Goal: Information Seeking & Learning: Learn about a topic

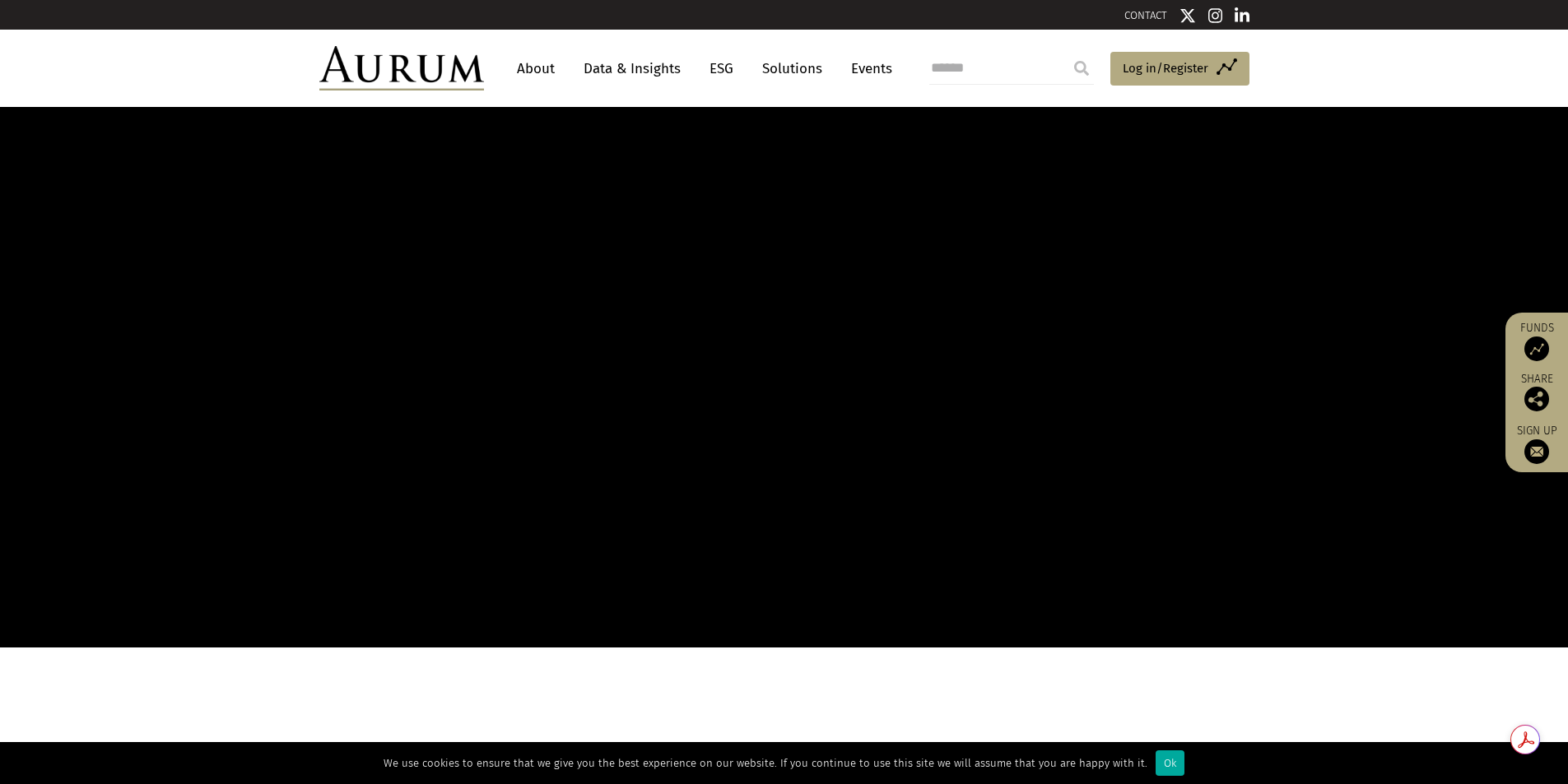
click at [1239, 18] on img at bounding box center [1241, 15] width 15 height 16
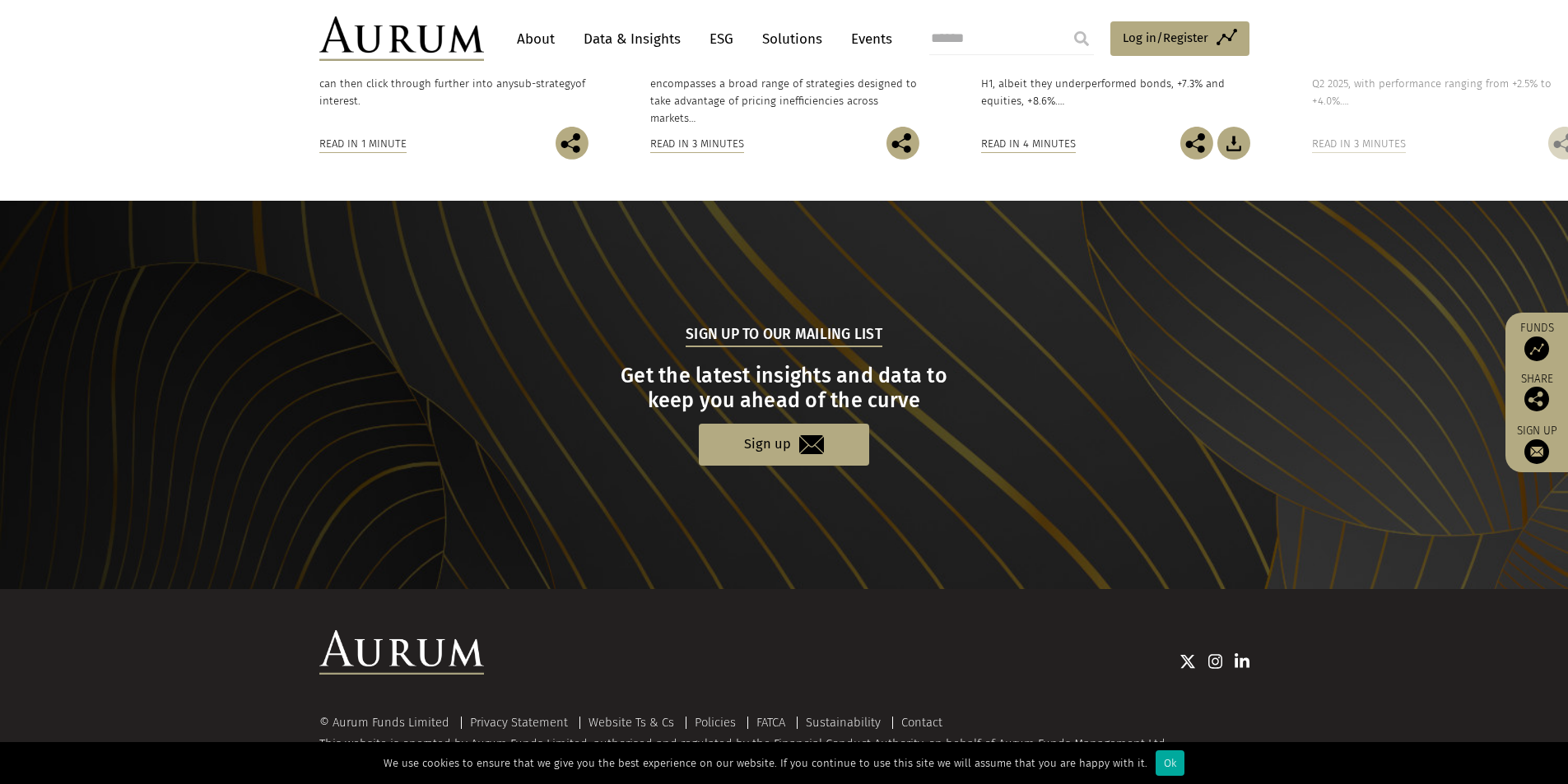
scroll to position [1518, 0]
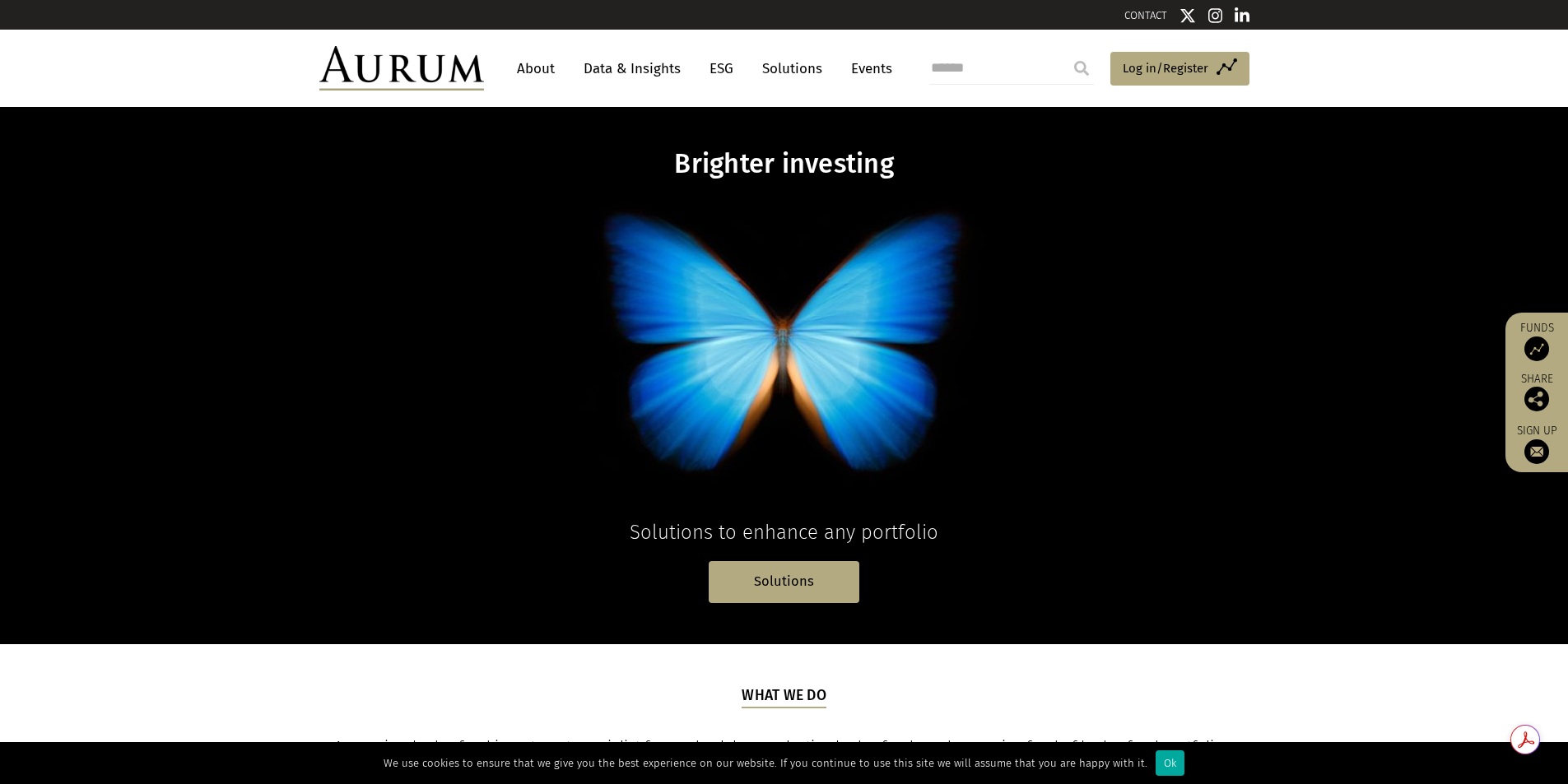
click at [540, 65] on link "About" at bounding box center [535, 68] width 54 height 30
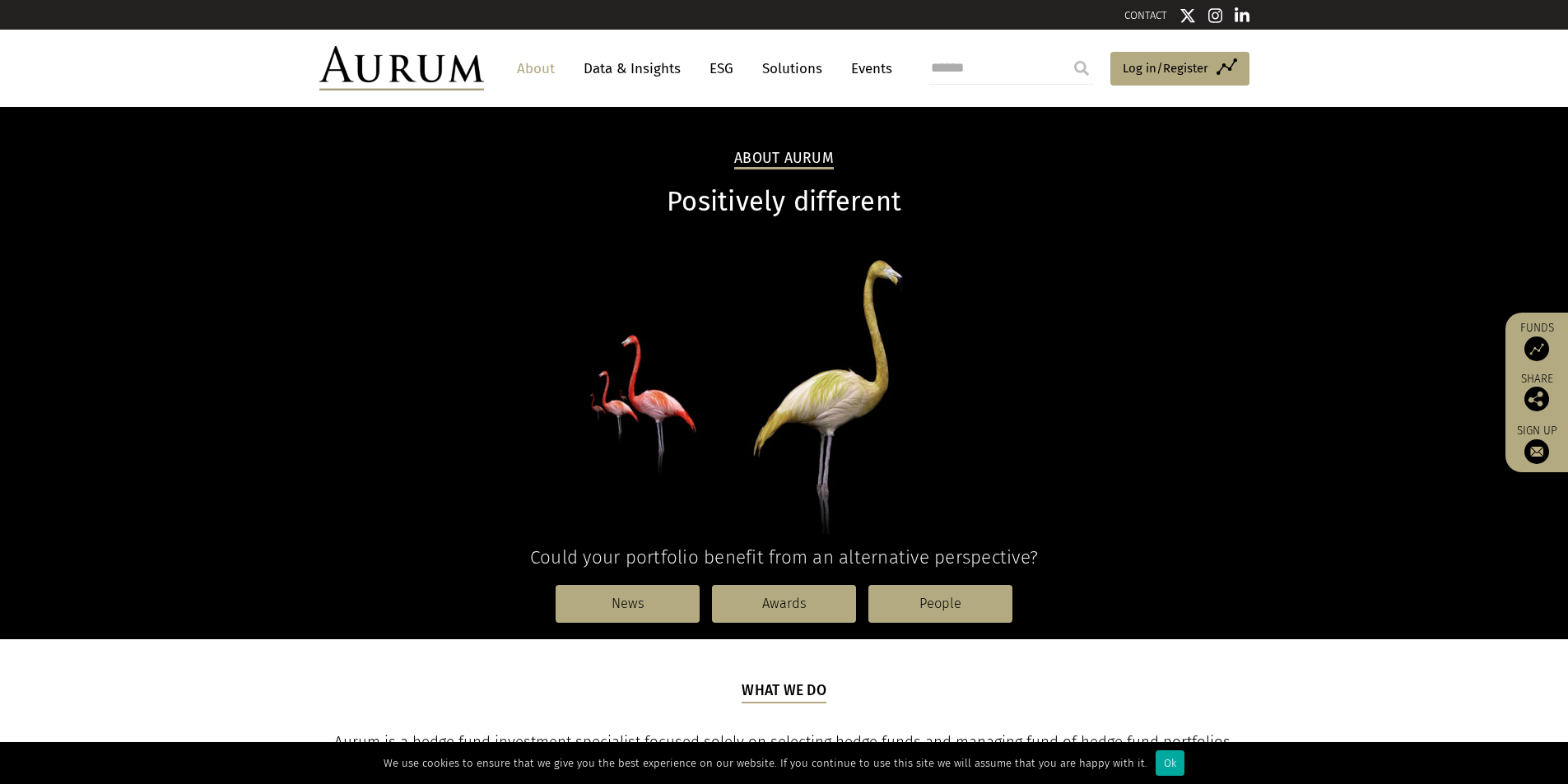
click at [409, 83] on img at bounding box center [401, 69] width 164 height 45
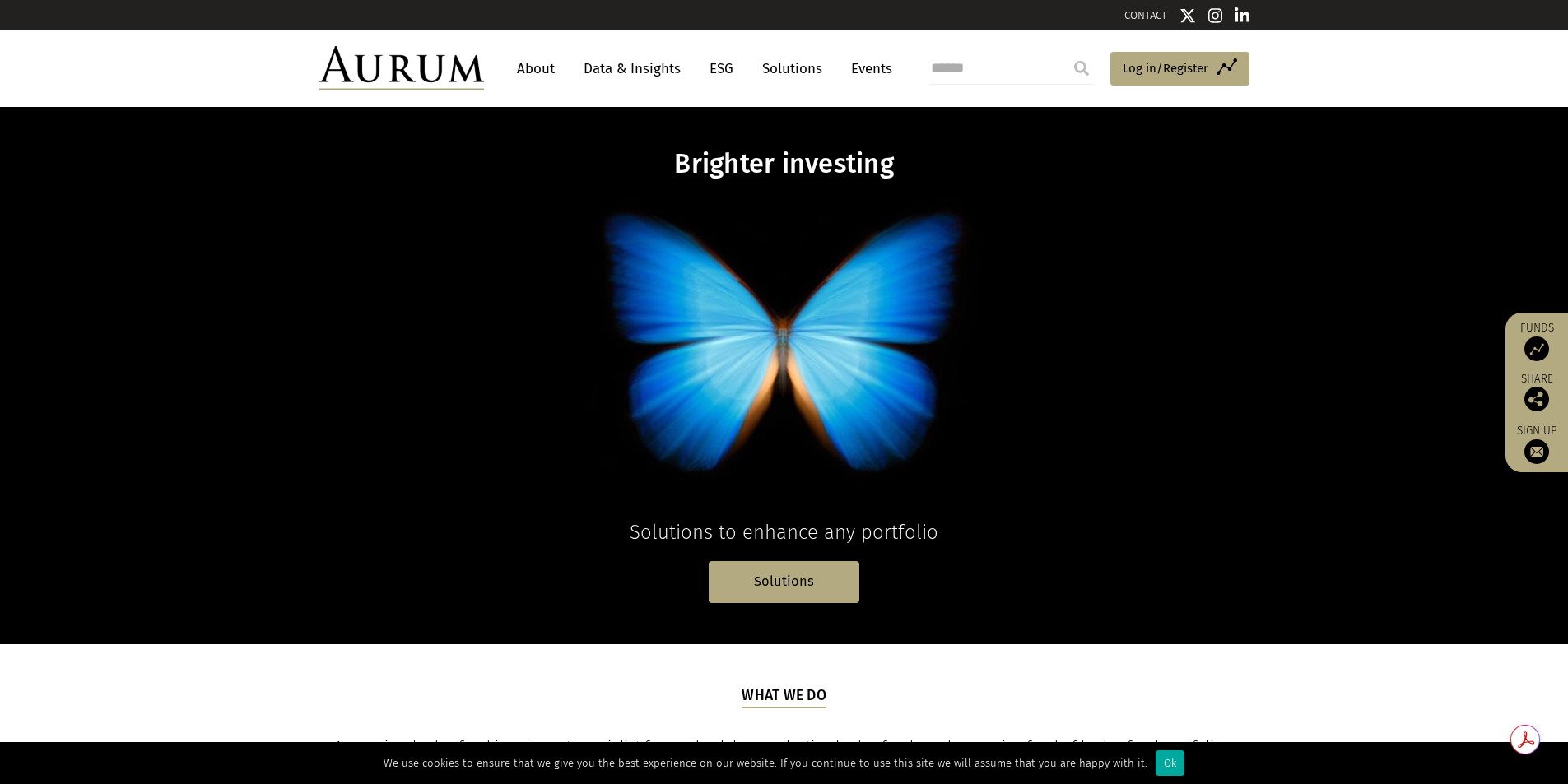
click at [526, 70] on link "About" at bounding box center [535, 68] width 54 height 30
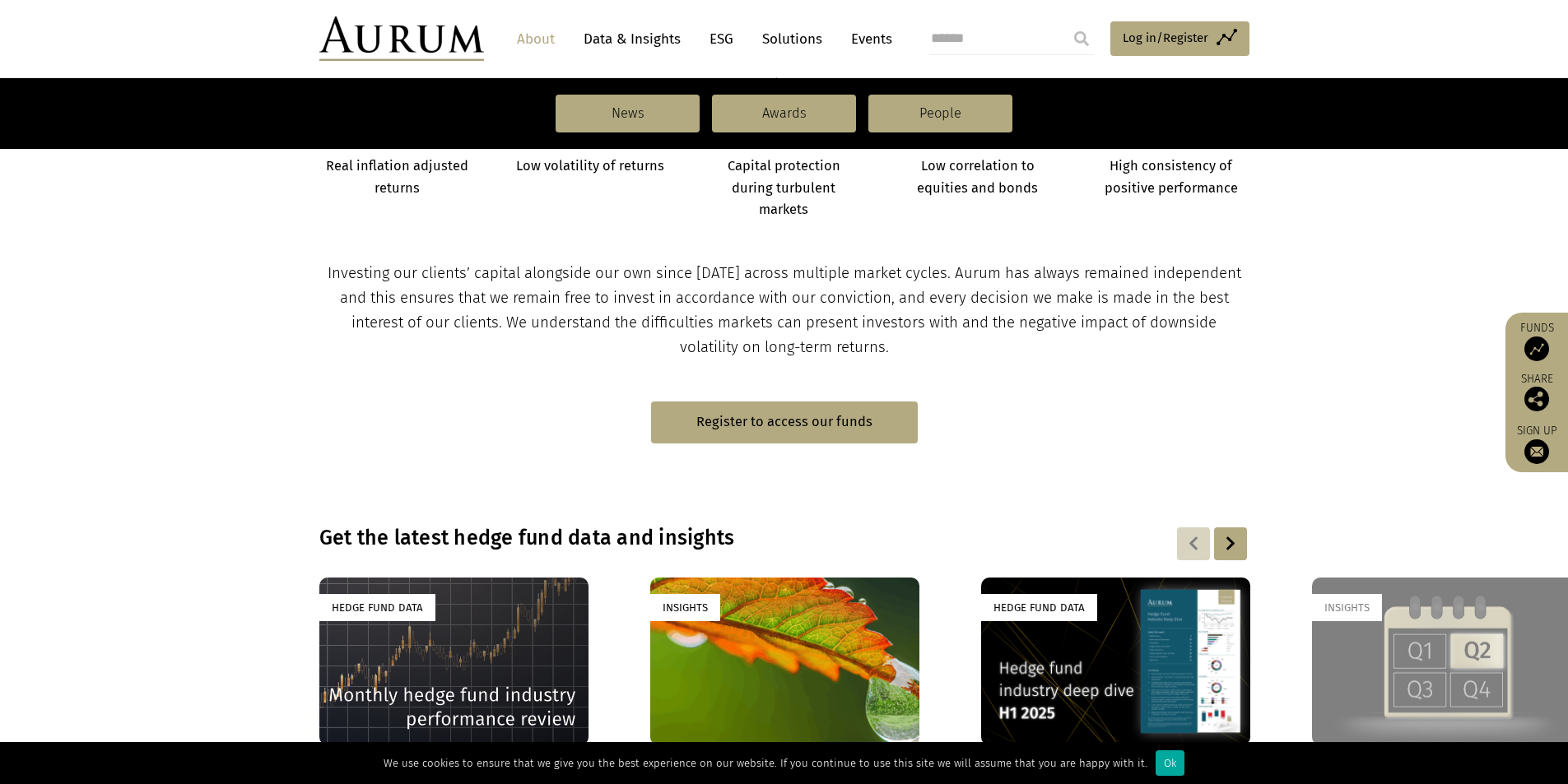
scroll to position [766, 0]
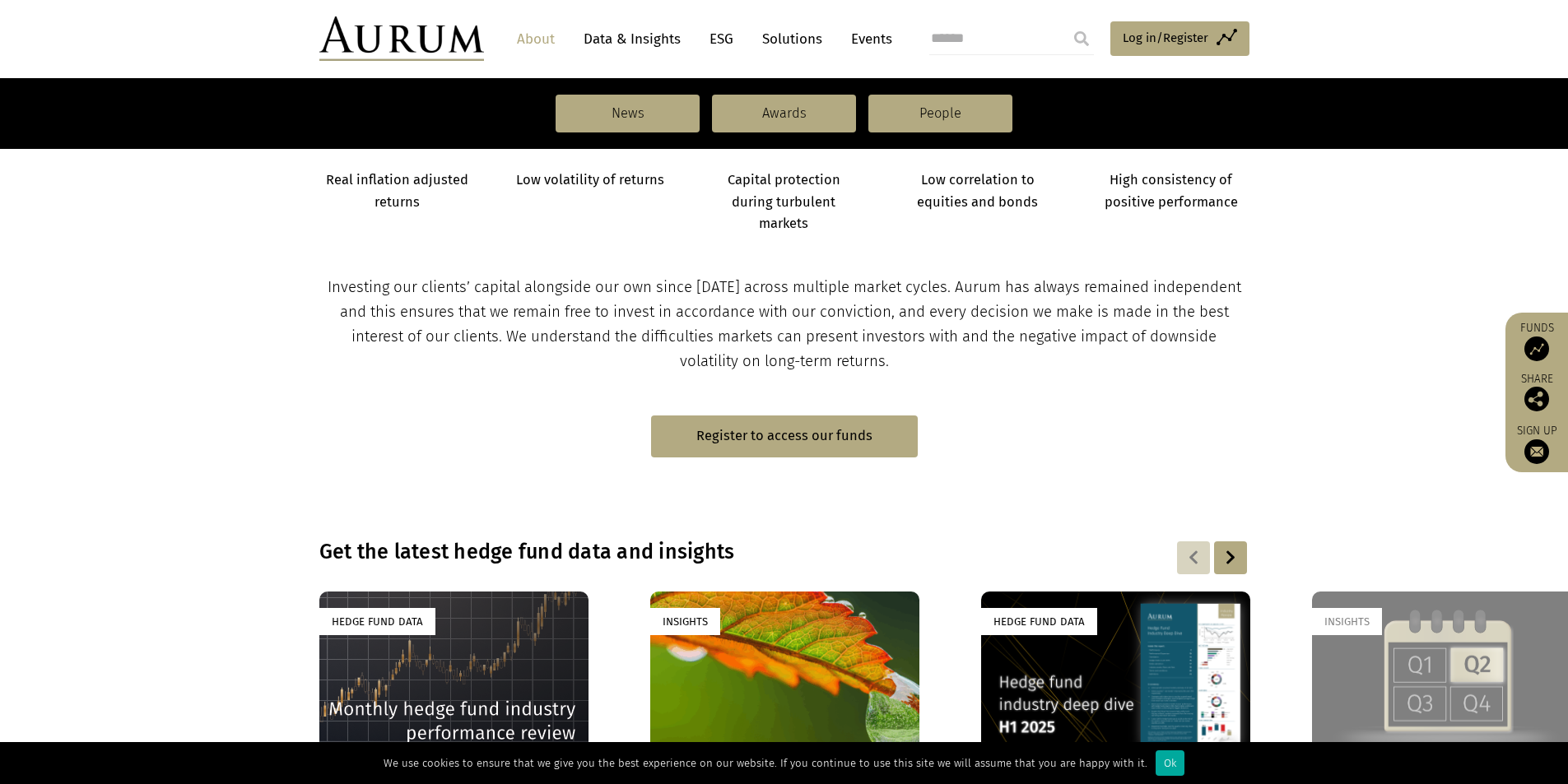
click at [554, 40] on link "About" at bounding box center [535, 39] width 54 height 30
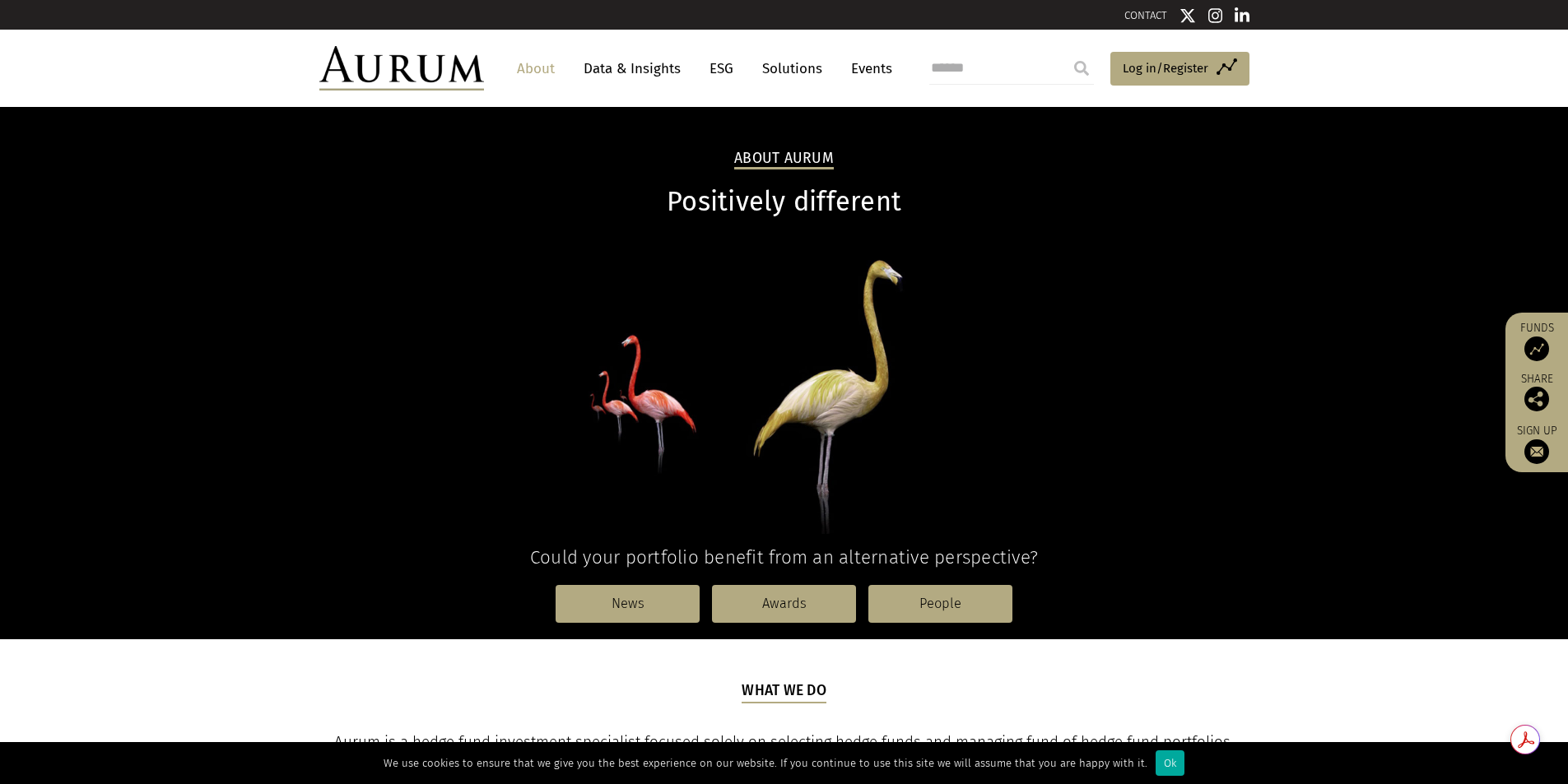
click at [874, 75] on link "Events" at bounding box center [867, 68] width 49 height 30
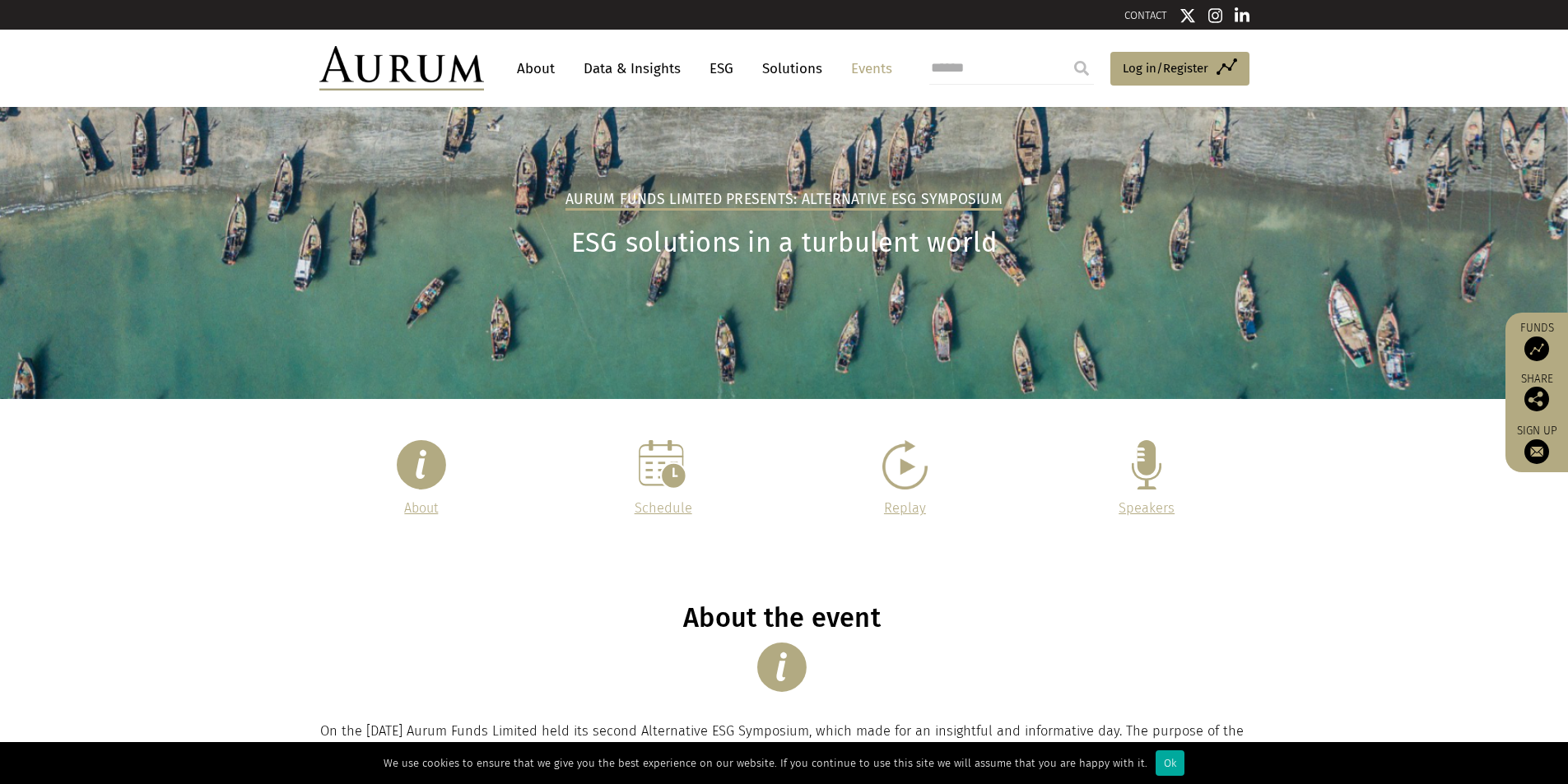
click at [546, 64] on link "About" at bounding box center [535, 68] width 54 height 30
click at [438, 68] on img at bounding box center [401, 69] width 164 height 45
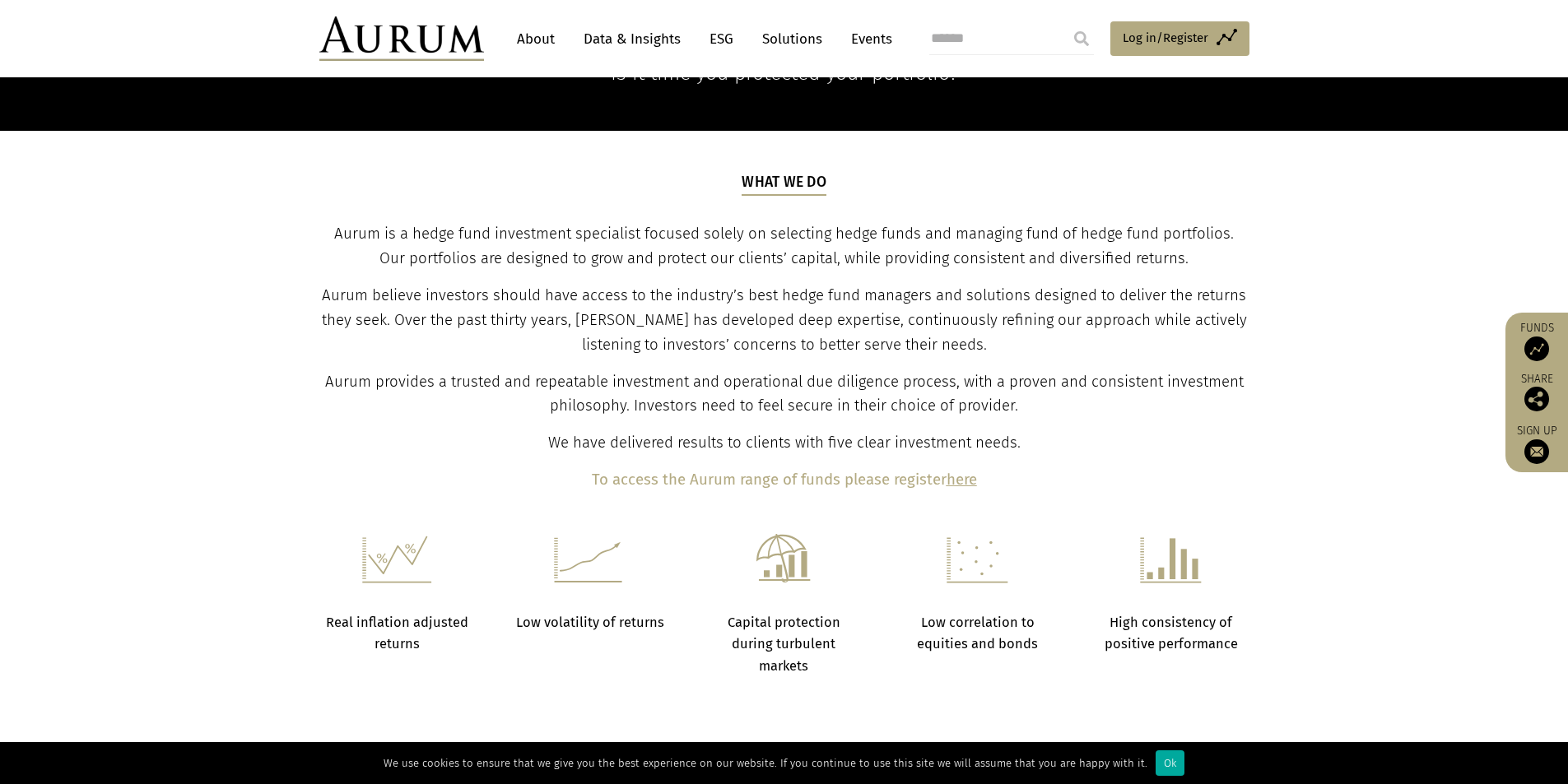
scroll to position [493, 0]
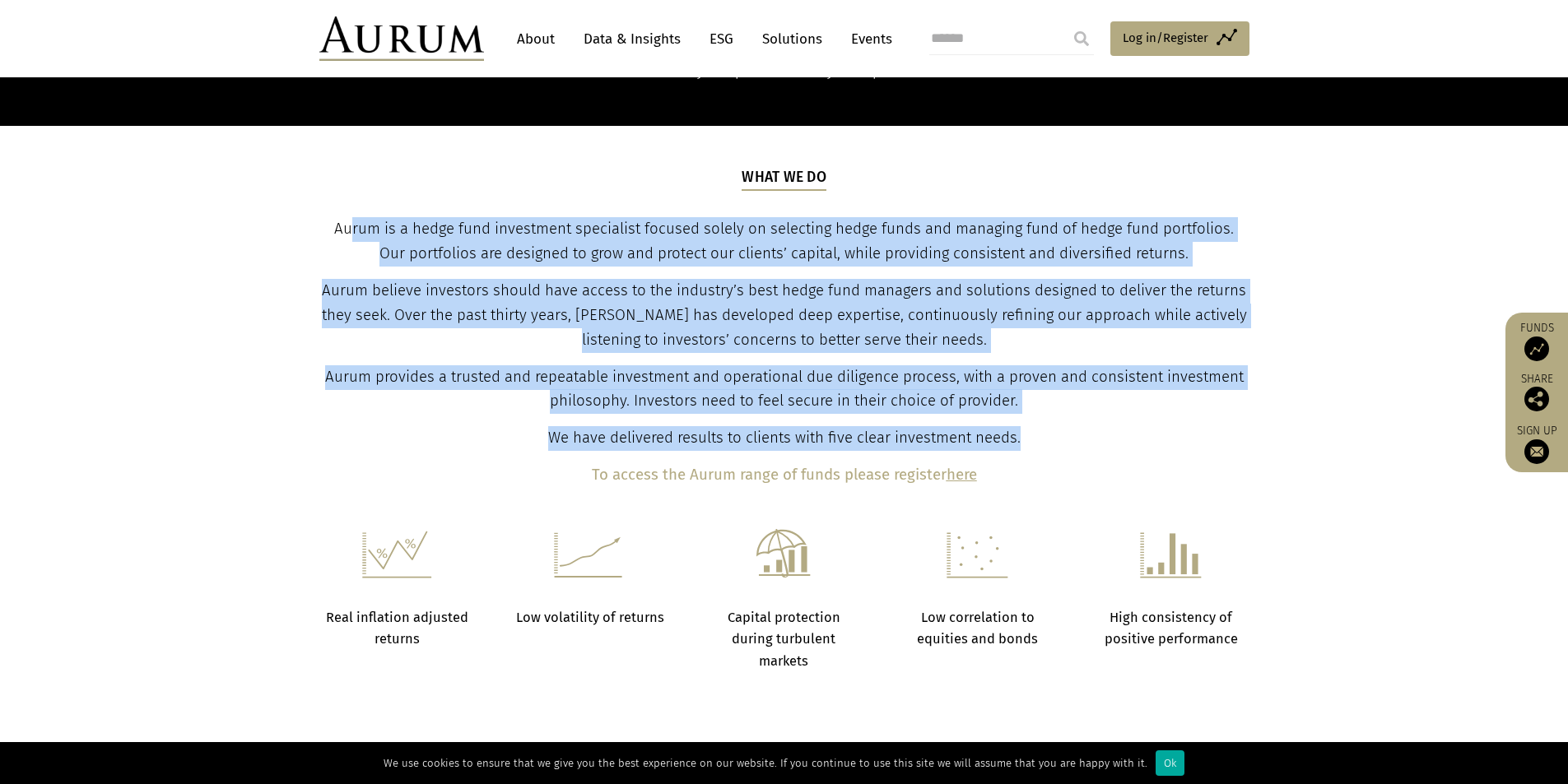
drag, startPoint x: 1030, startPoint y: 444, endPoint x: 341, endPoint y: 236, distance: 719.7
click at [341, 236] on div "What we do Aurum is a hedge fund investment specialist focused solely on select…" at bounding box center [784, 327] width 925 height 321
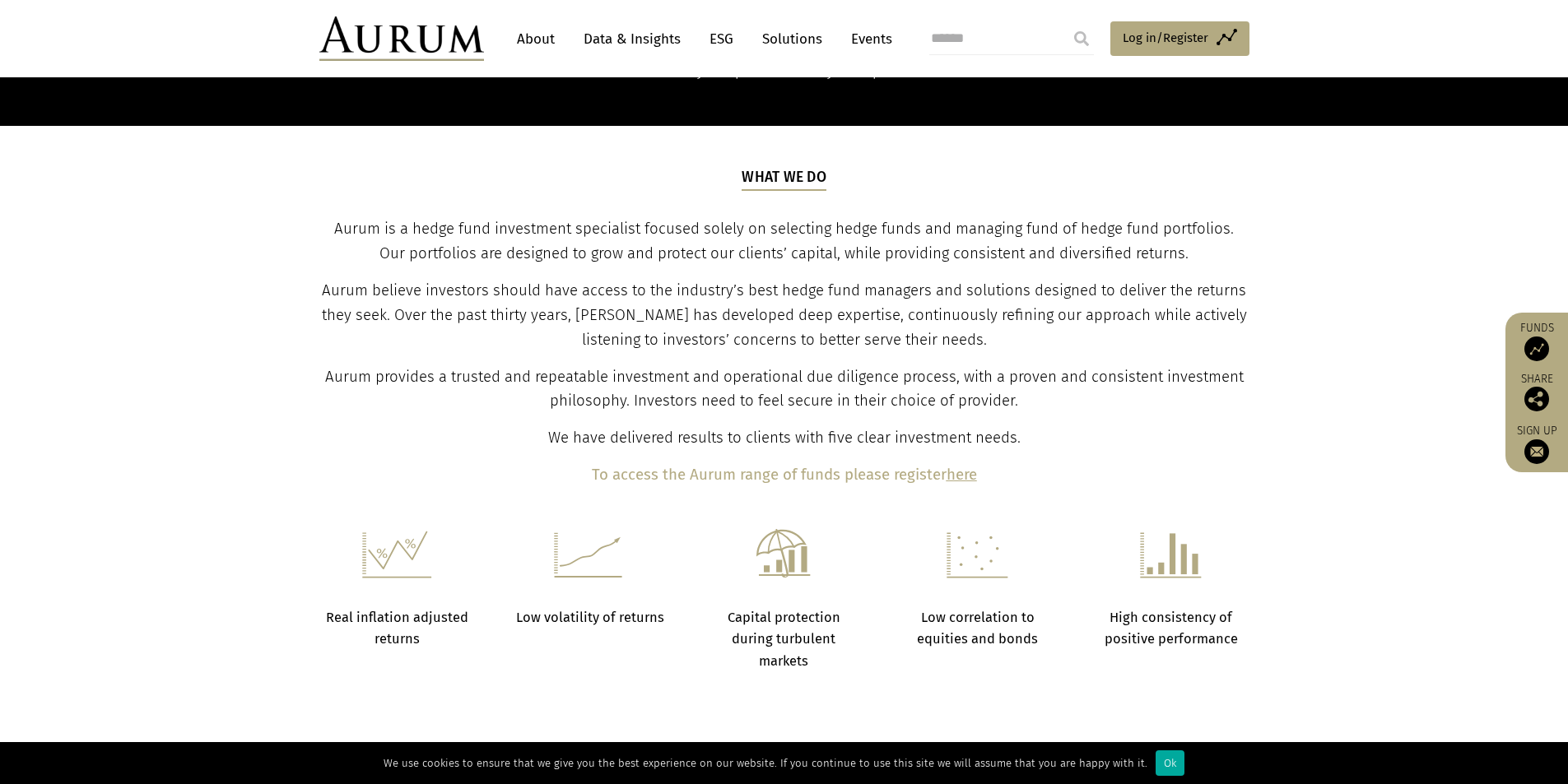
click at [334, 226] on span "Aurum is a hedge fund investment specialist focused solely on selecting hedge f…" at bounding box center [784, 241] width 900 height 43
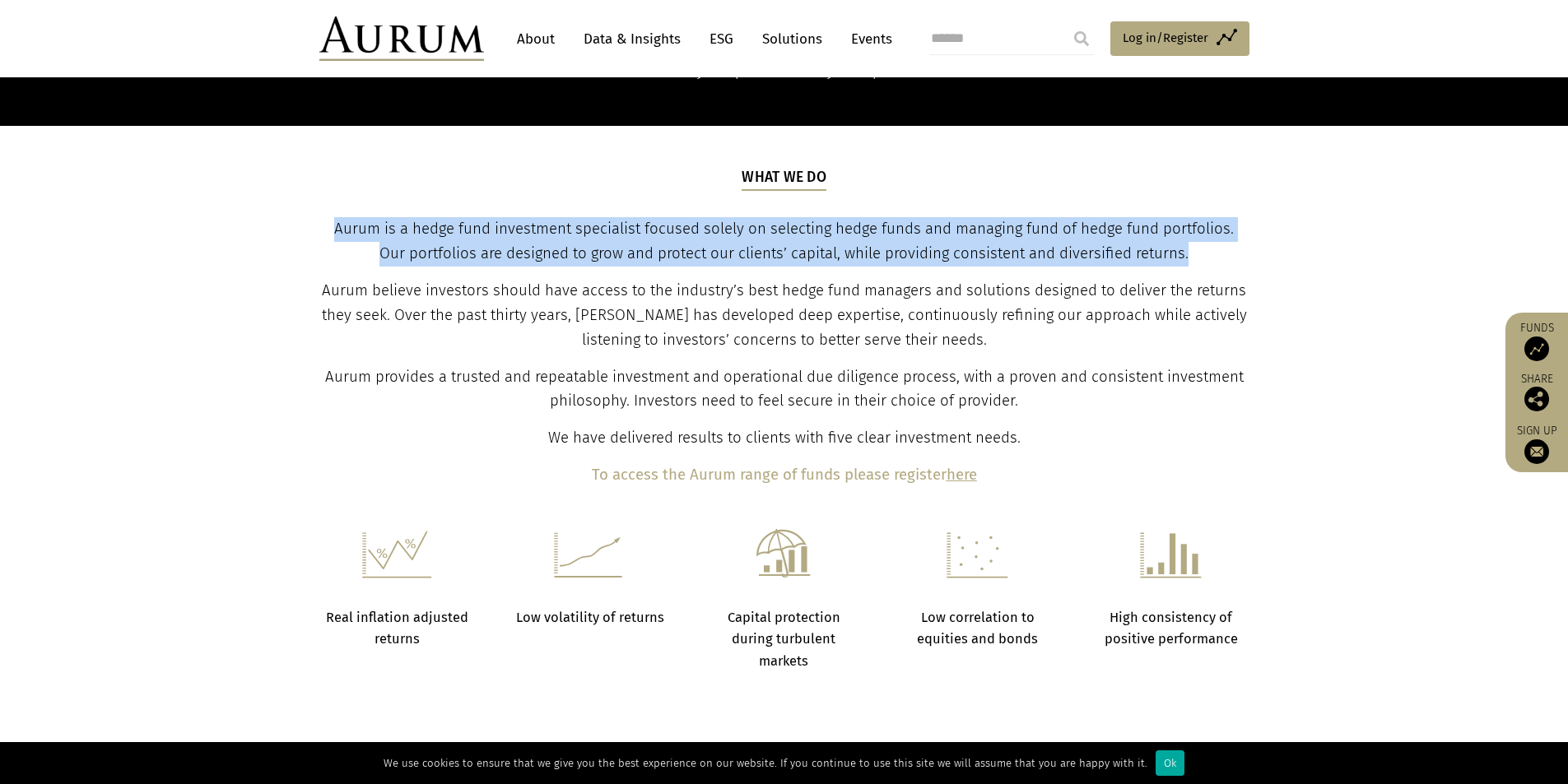
click at [334, 226] on span "Aurum is a hedge fund investment specialist focused solely on selecting hedge f…" at bounding box center [784, 241] width 900 height 43
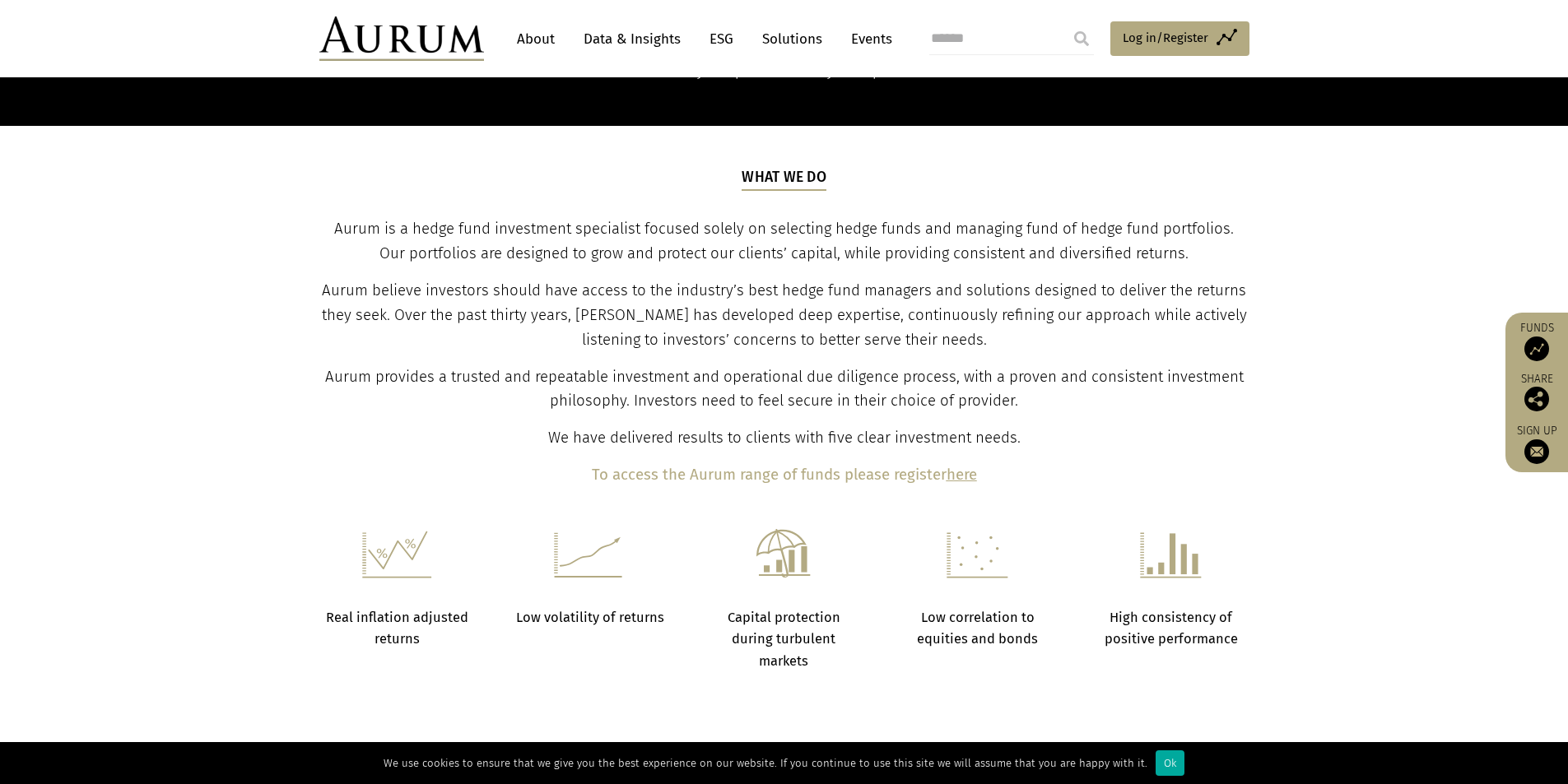
click at [858, 389] on p "Aurum provides a trusted and repeatable investment and operational due diligenc…" at bounding box center [784, 389] width 925 height 49
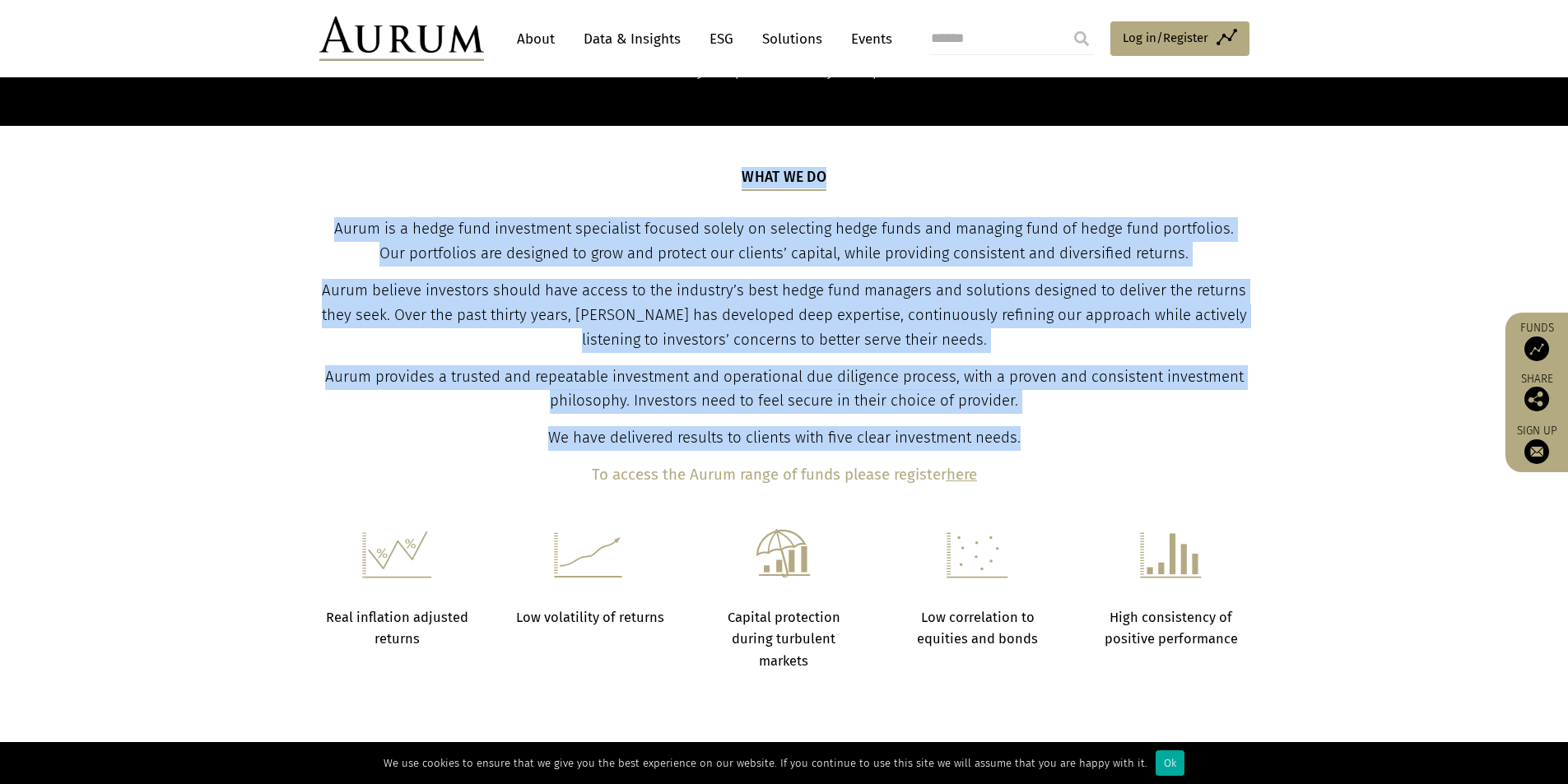
drag, startPoint x: 1028, startPoint y: 439, endPoint x: 316, endPoint y: 226, distance: 743.2
click at [316, 226] on div "What we do Aurum is a hedge fund investment specialist focused solely on select…" at bounding box center [784, 327] width 962 height 321
copy div "What we do Aurum is a hedge fund investment specialist focused solely on select…"
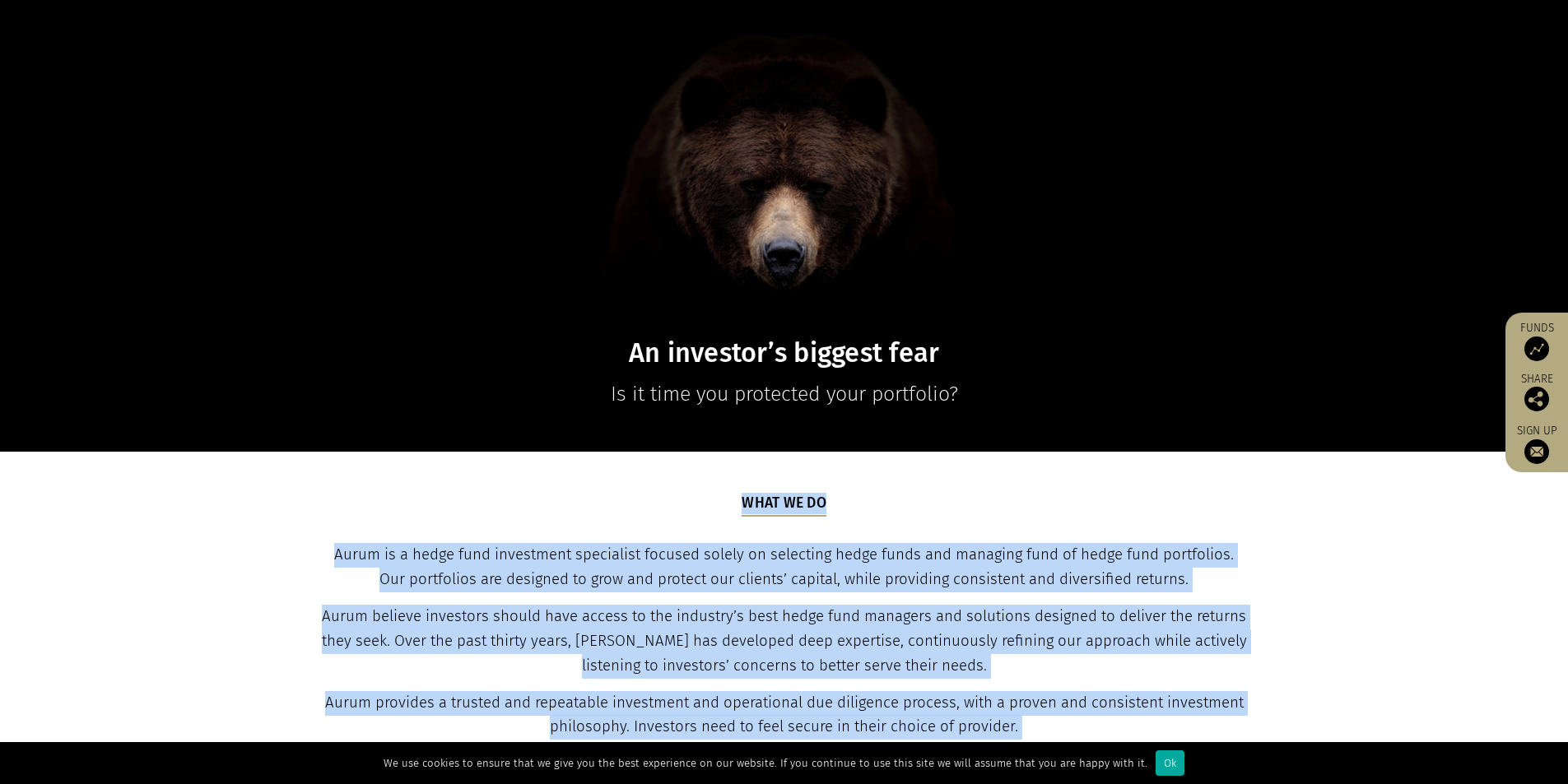
scroll to position [0, 0]
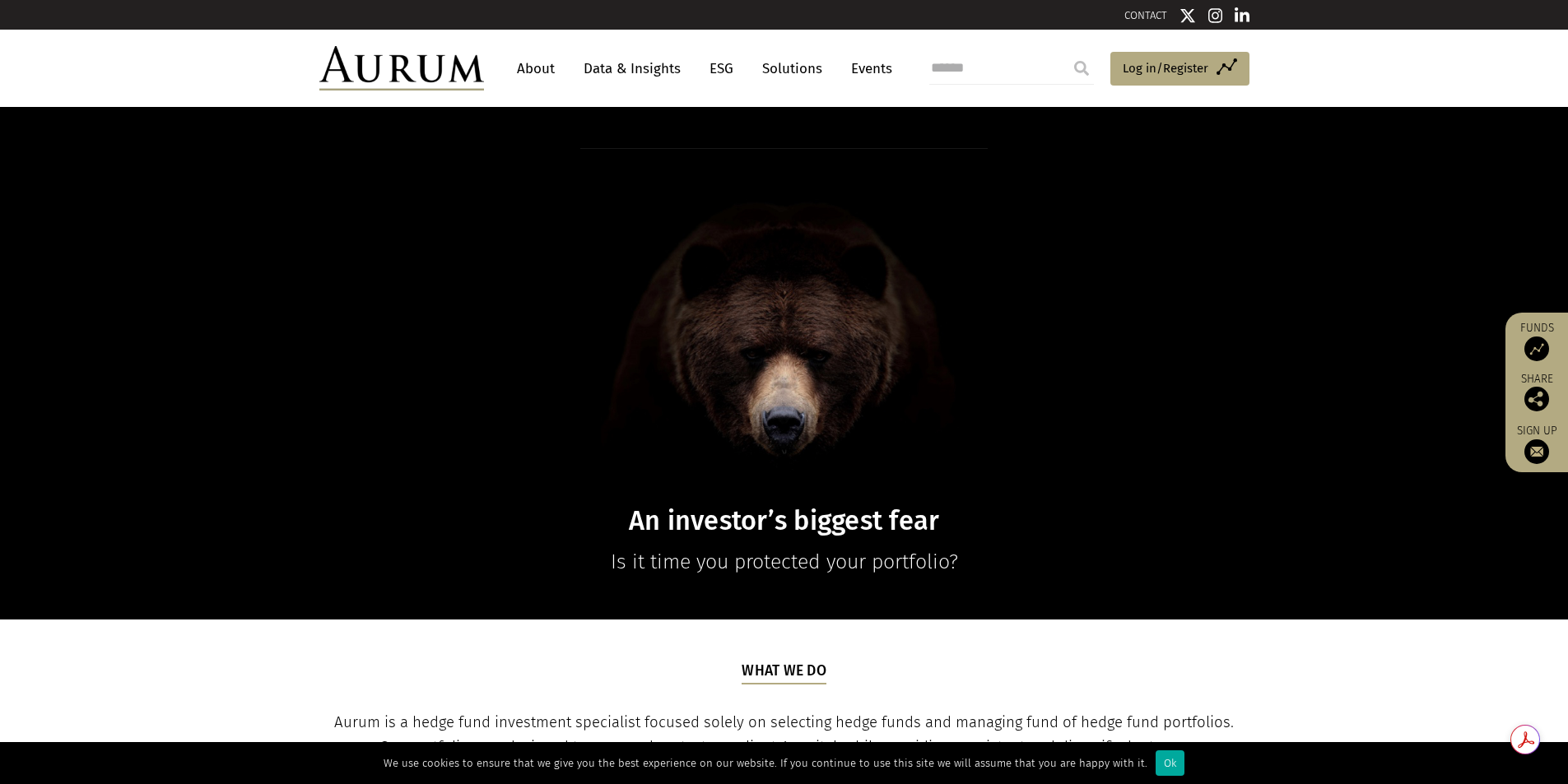
click at [1159, 20] on link "CONTACT" at bounding box center [1146, 15] width 43 height 12
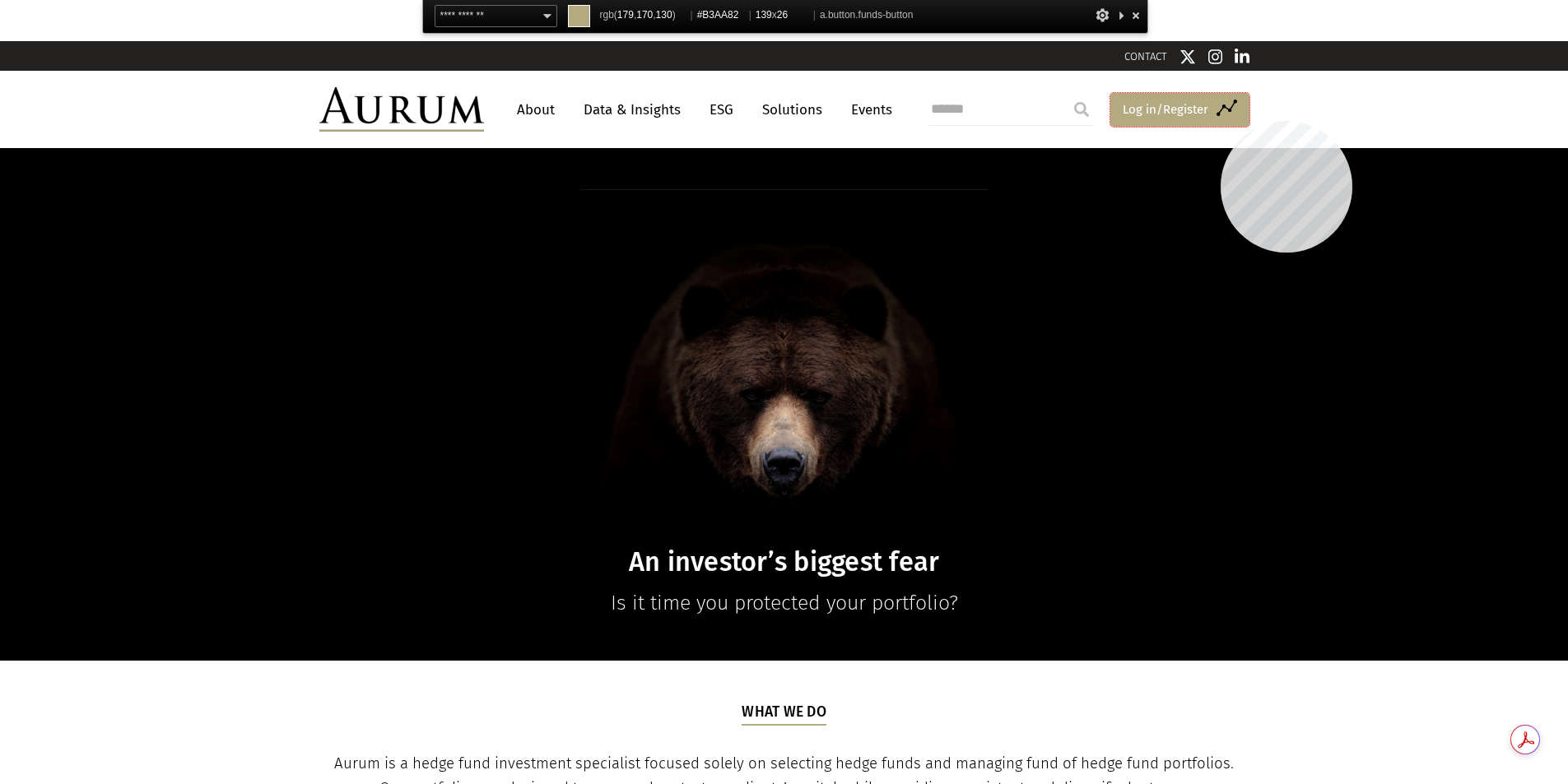
click at [1221, 121] on link "Access Funds Log in/Register" at bounding box center [1180, 110] width 139 height 34
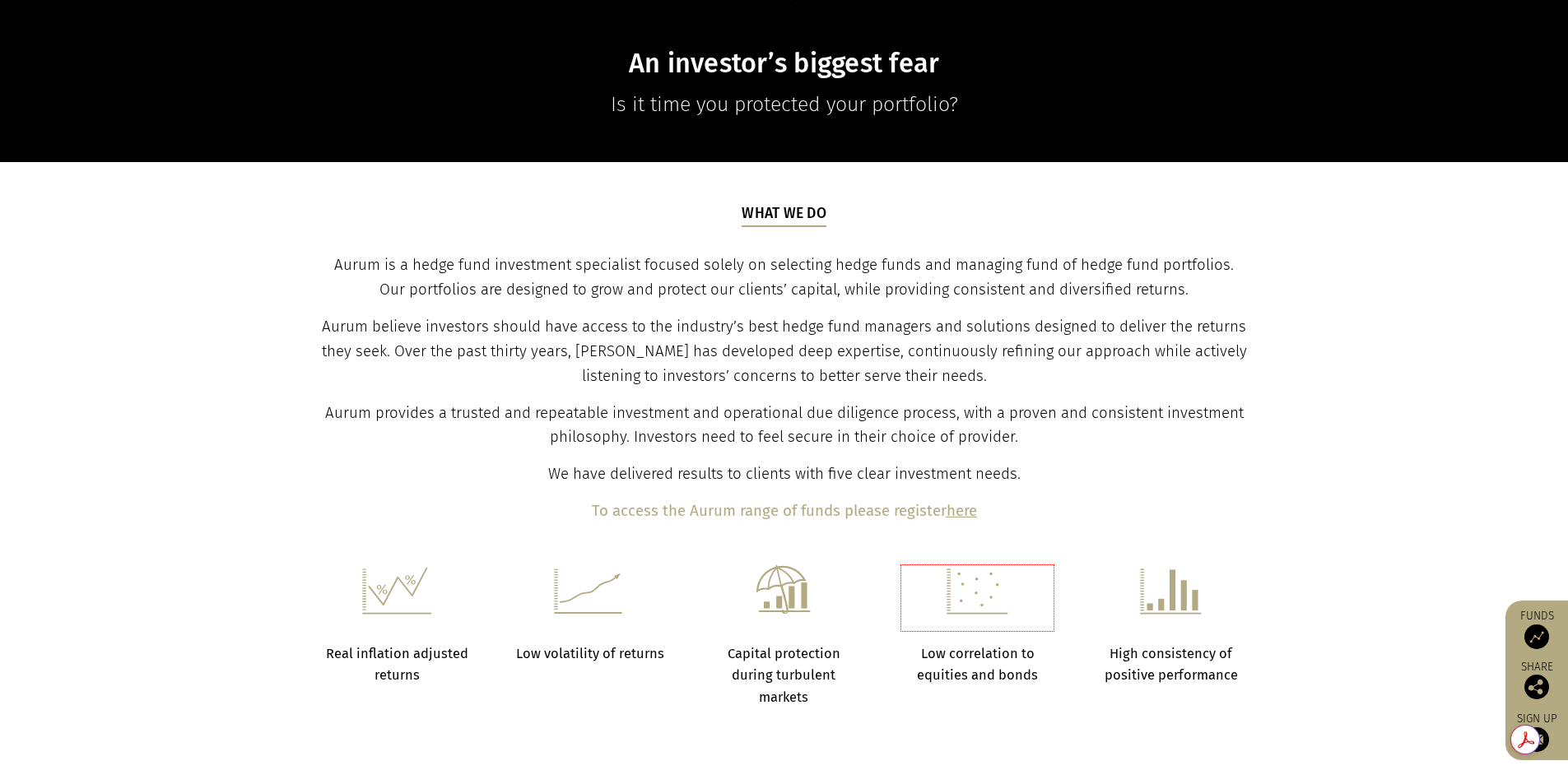
scroll to position [576, 0]
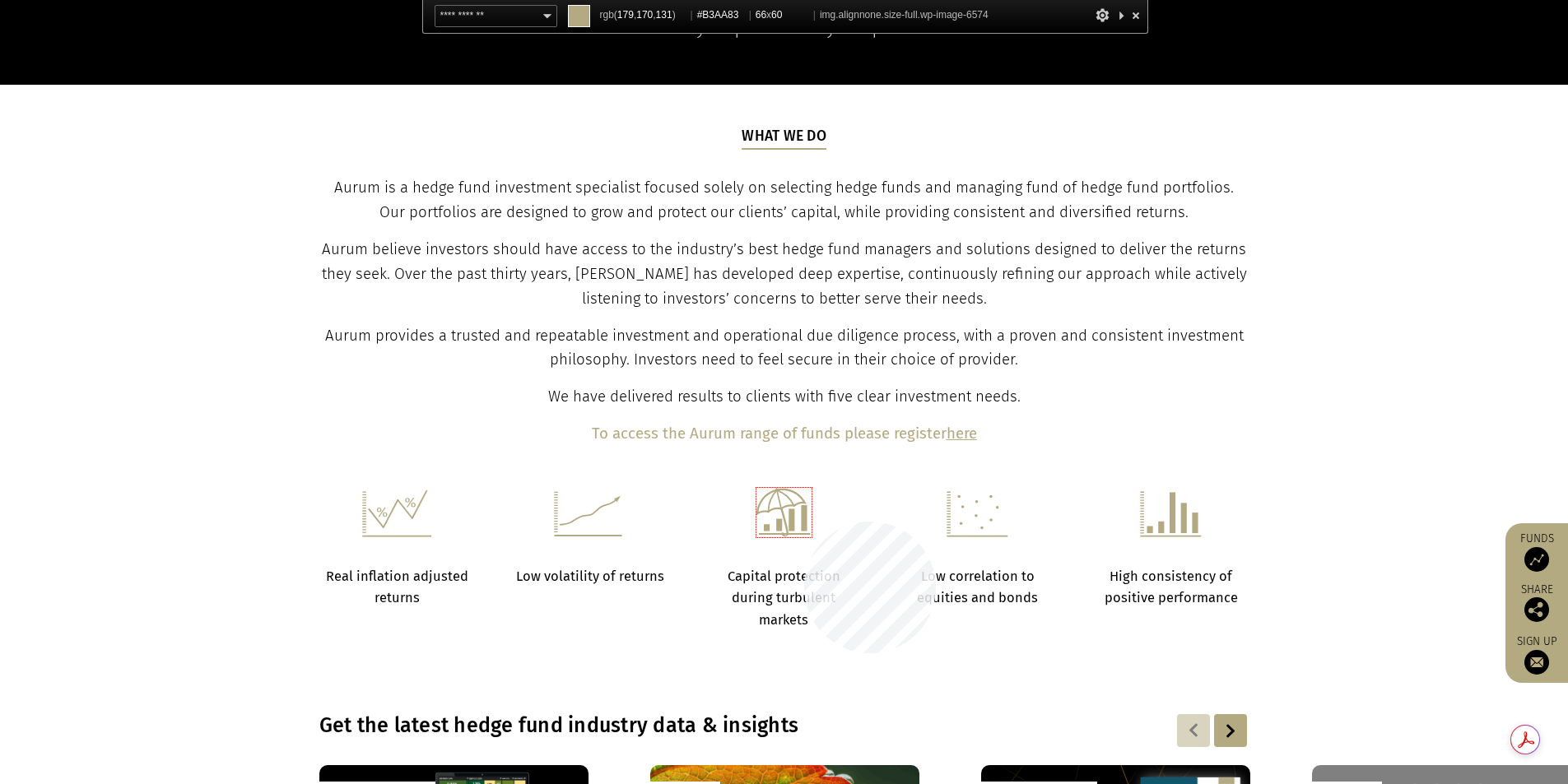
click at [805, 522] on img at bounding box center [783, 511] width 54 height 49
click at [1515, 552] on link "Funds" at bounding box center [1537, 551] width 46 height 40
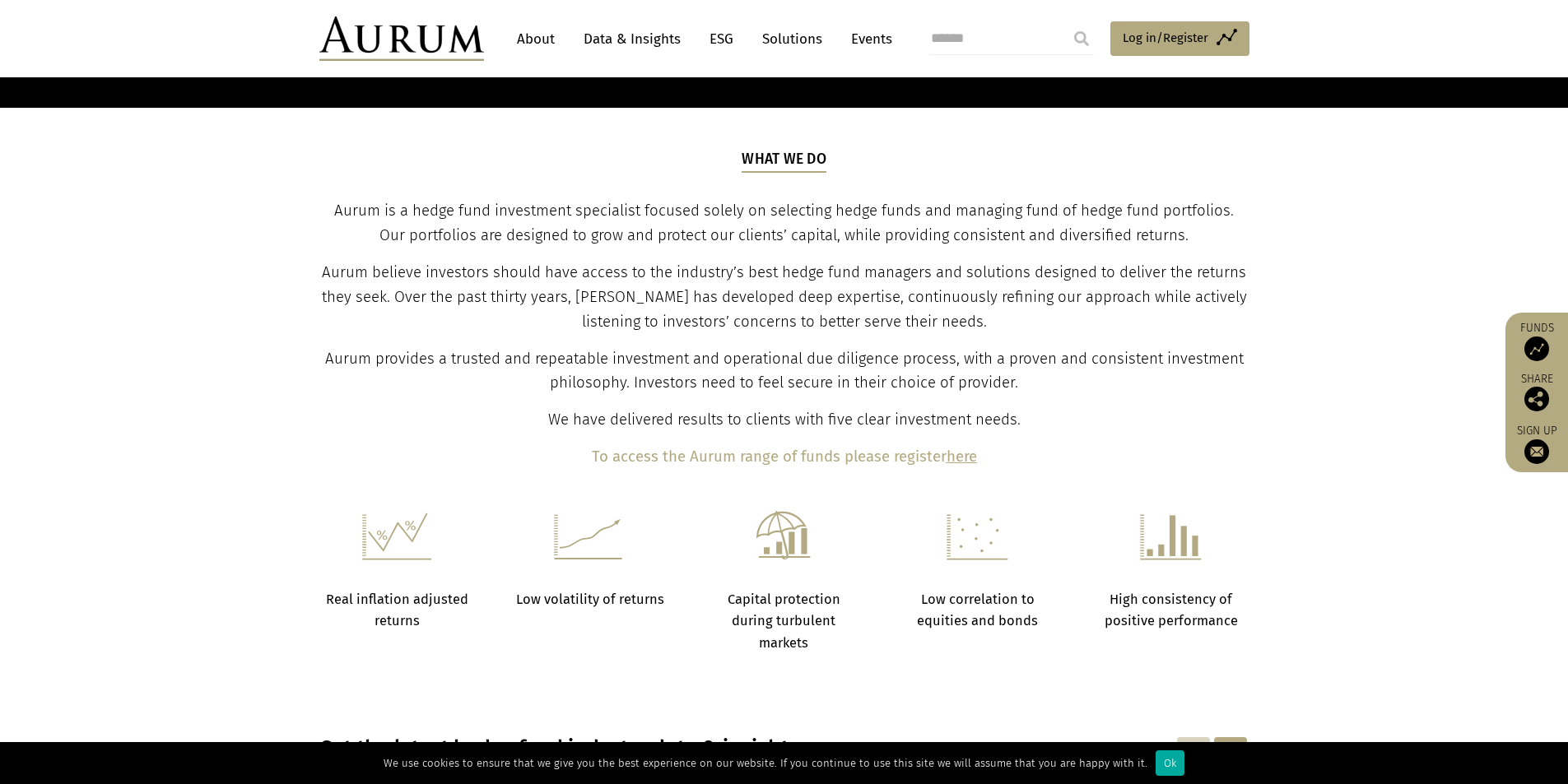
scroll to position [92, 0]
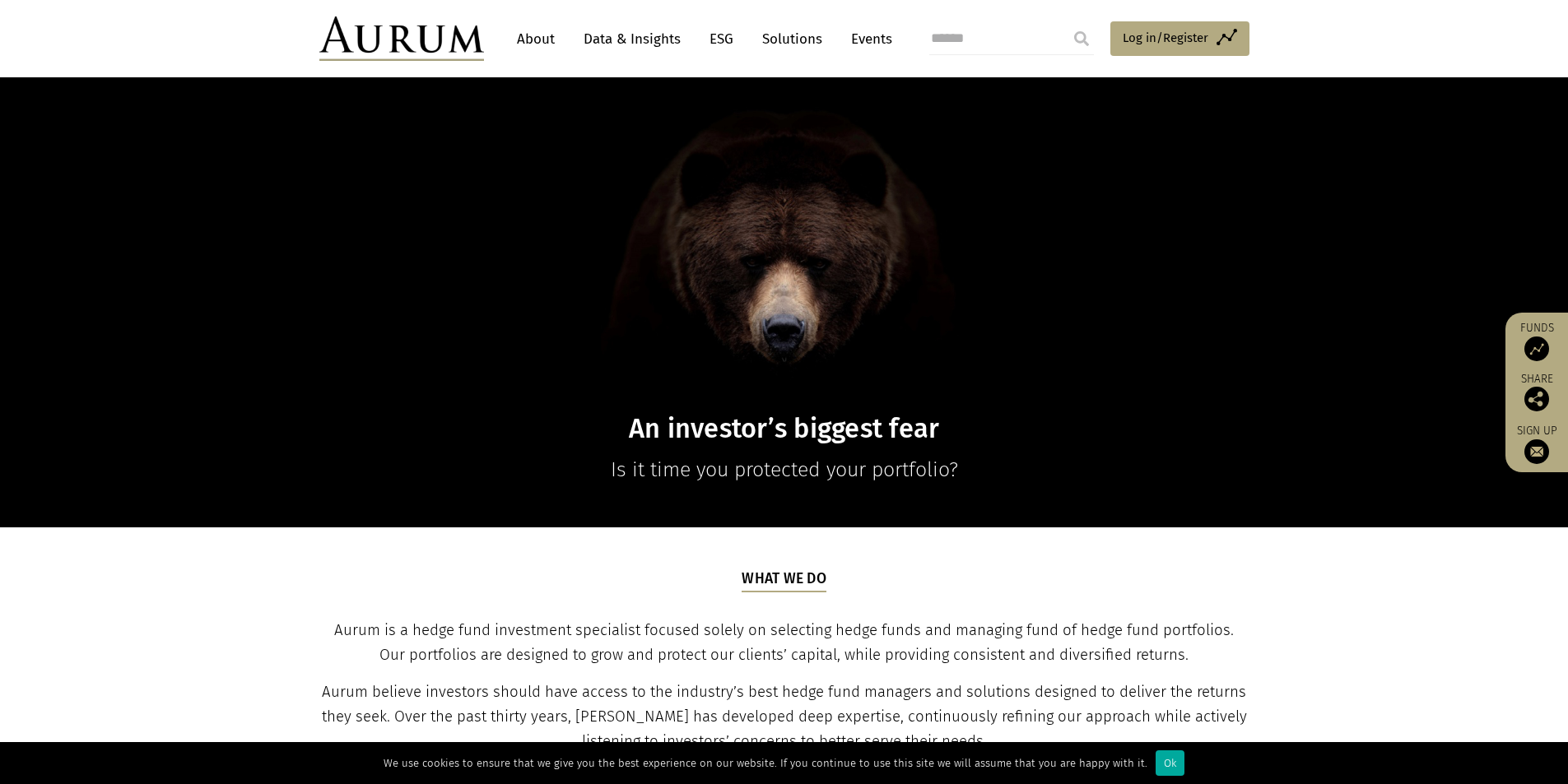
click at [793, 41] on link "Solutions" at bounding box center [791, 39] width 77 height 30
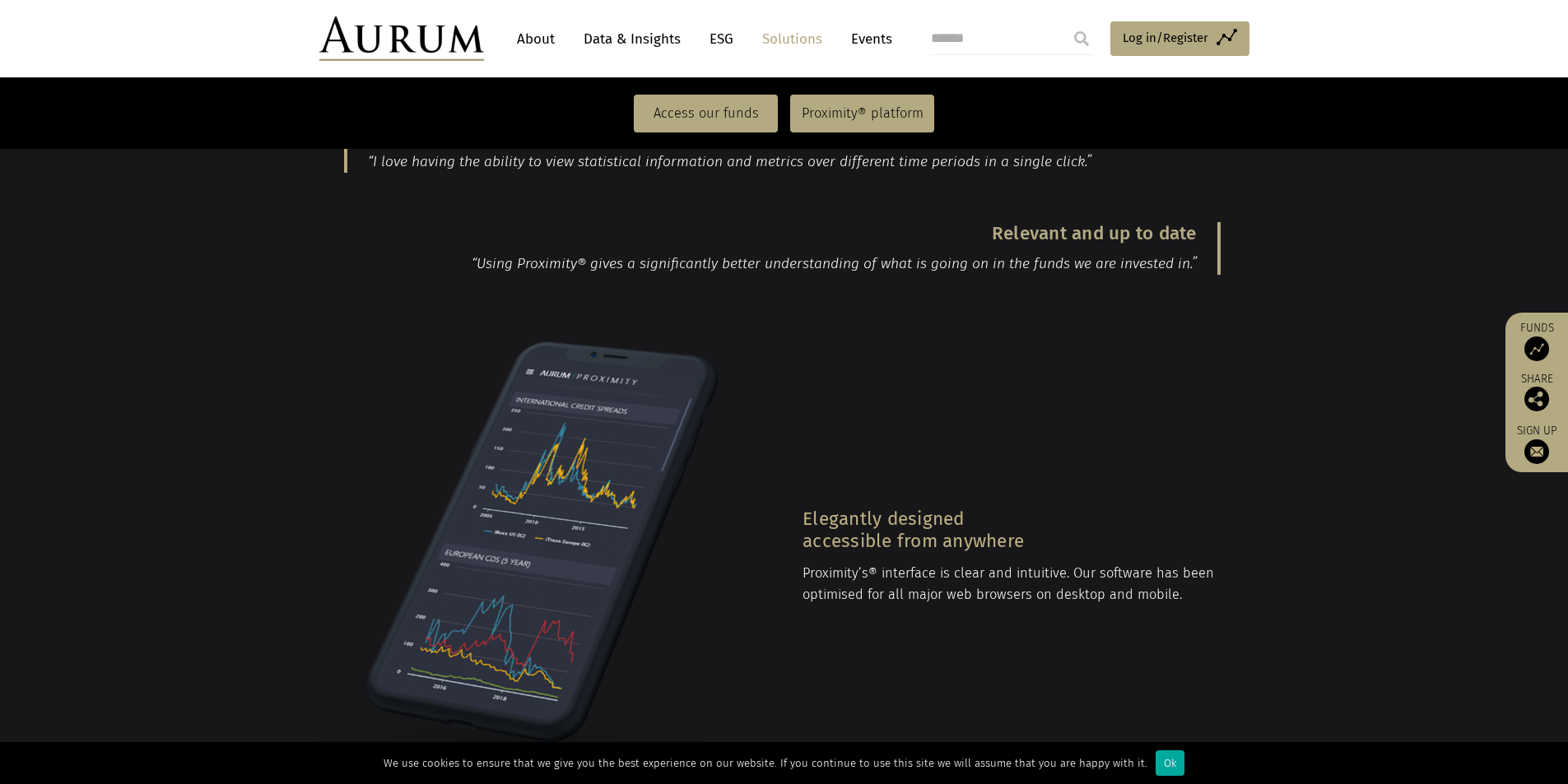
scroll to position [1563, 0]
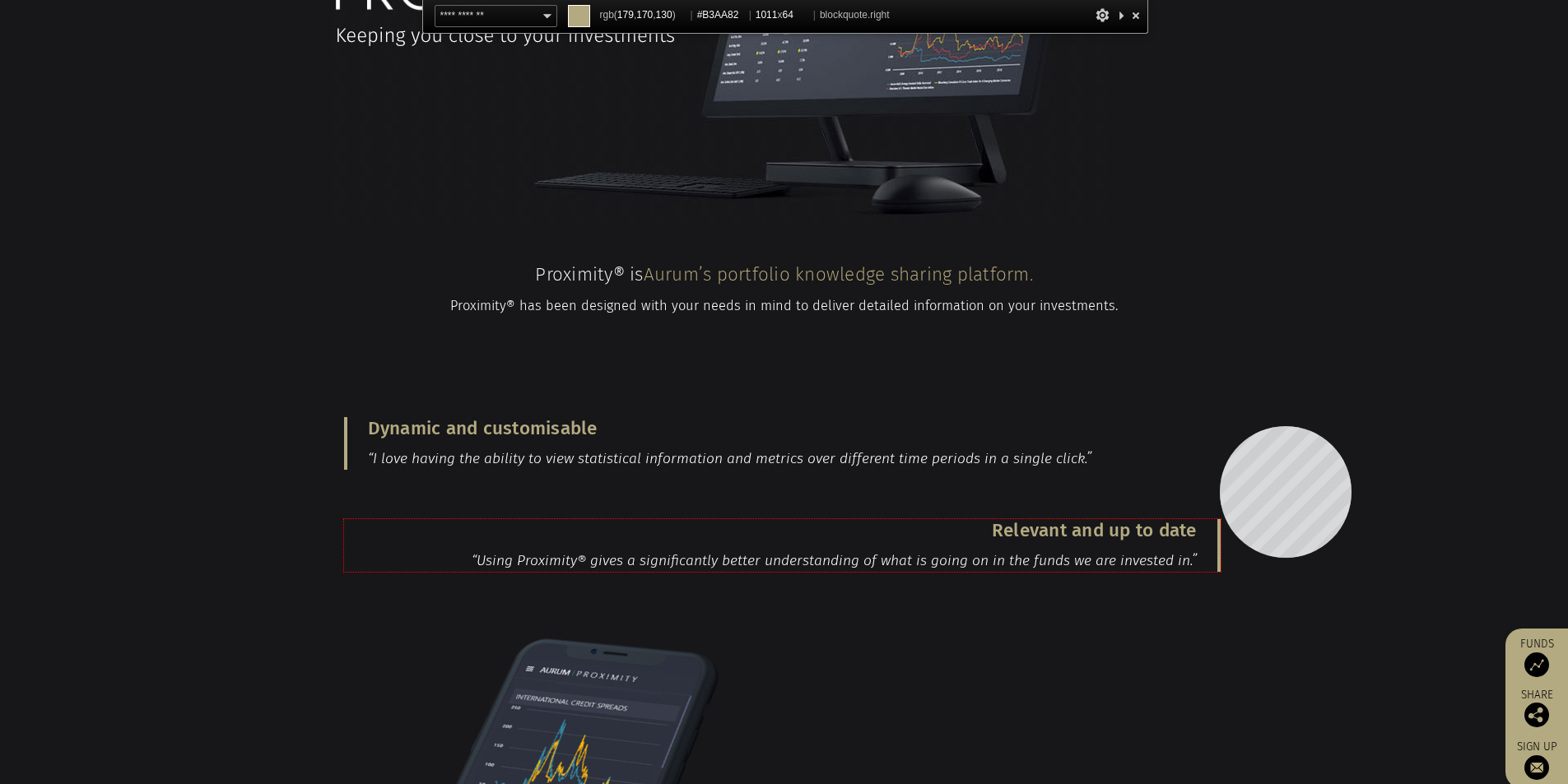
click at [1220, 519] on blockquote "Relevant and up to date “Using Proximity® gives a significantly better understa…" at bounding box center [782, 545] width 876 height 52
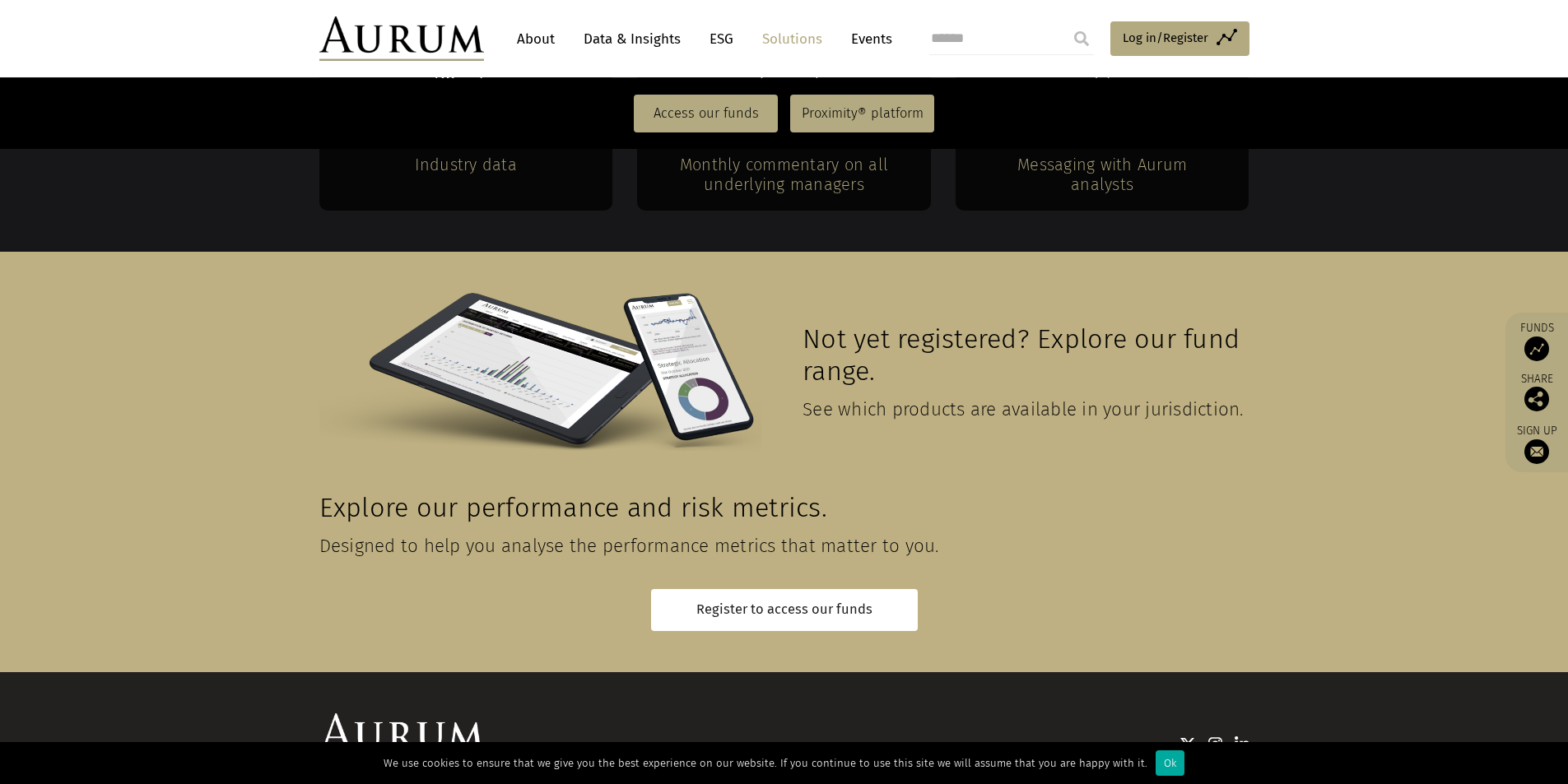
scroll to position [3575, 0]
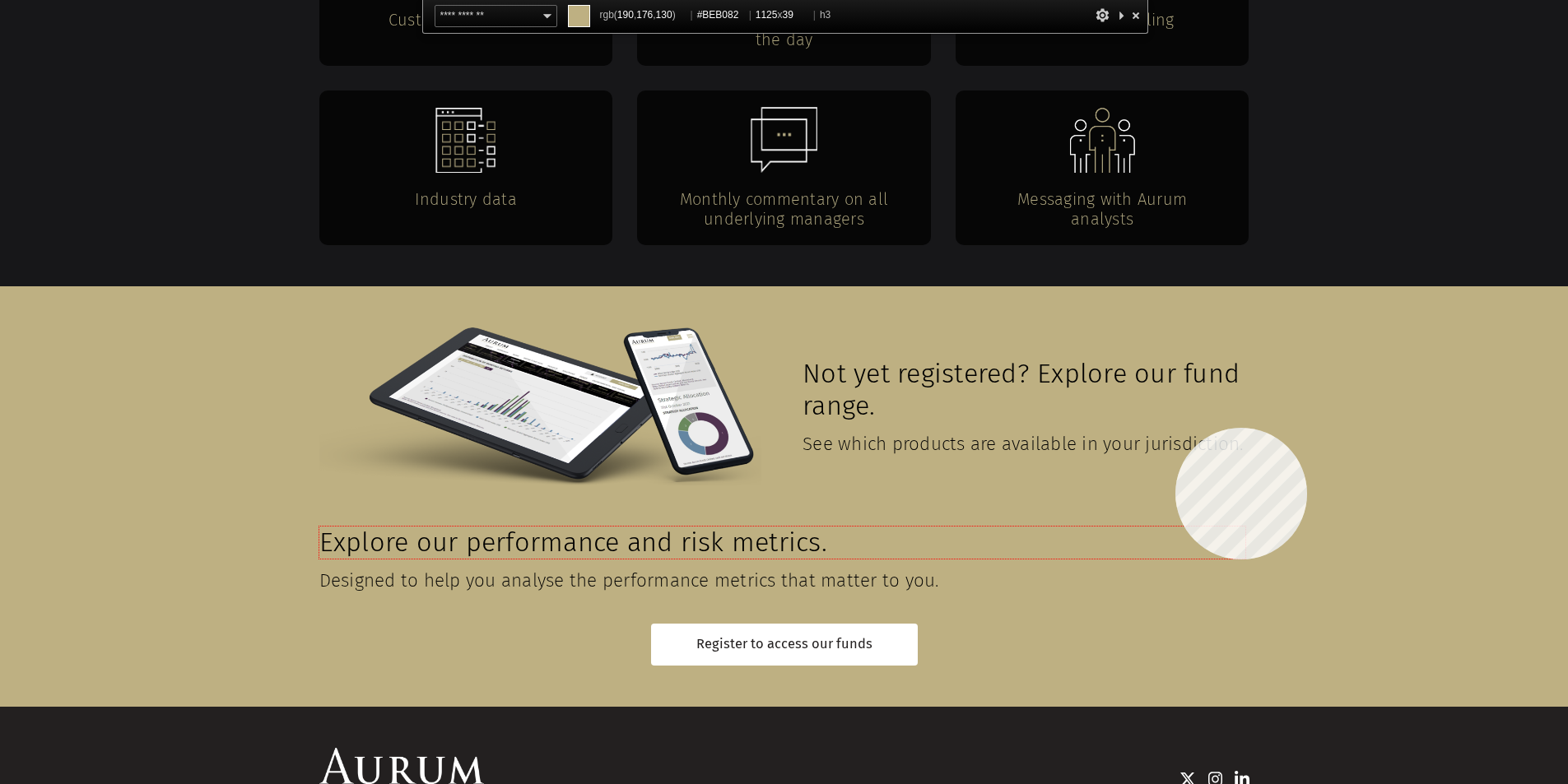
click at [1175, 526] on h3 "Explore our performance and risk metrics." at bounding box center [782, 542] width 925 height 32
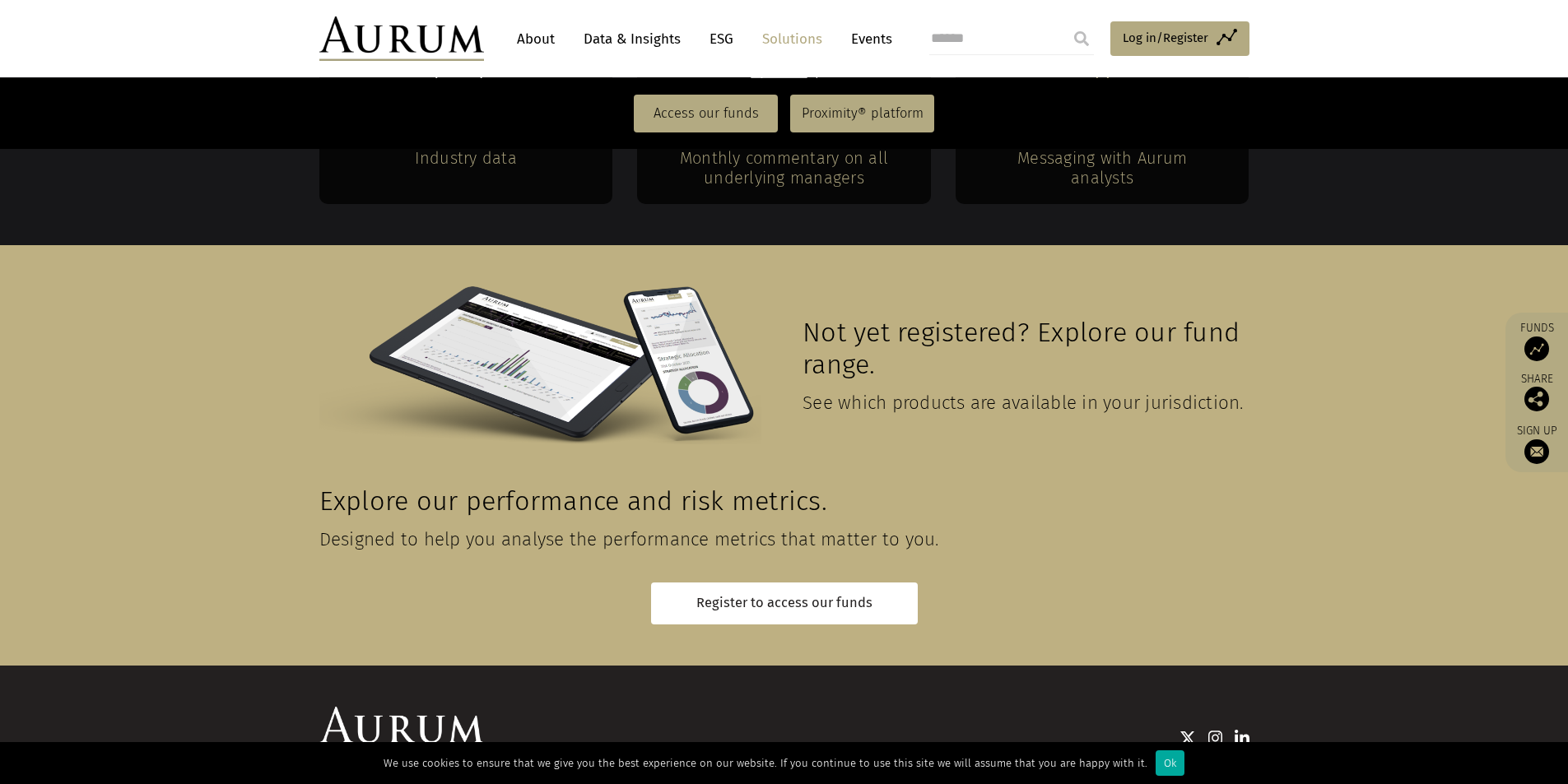
scroll to position [0, 0]
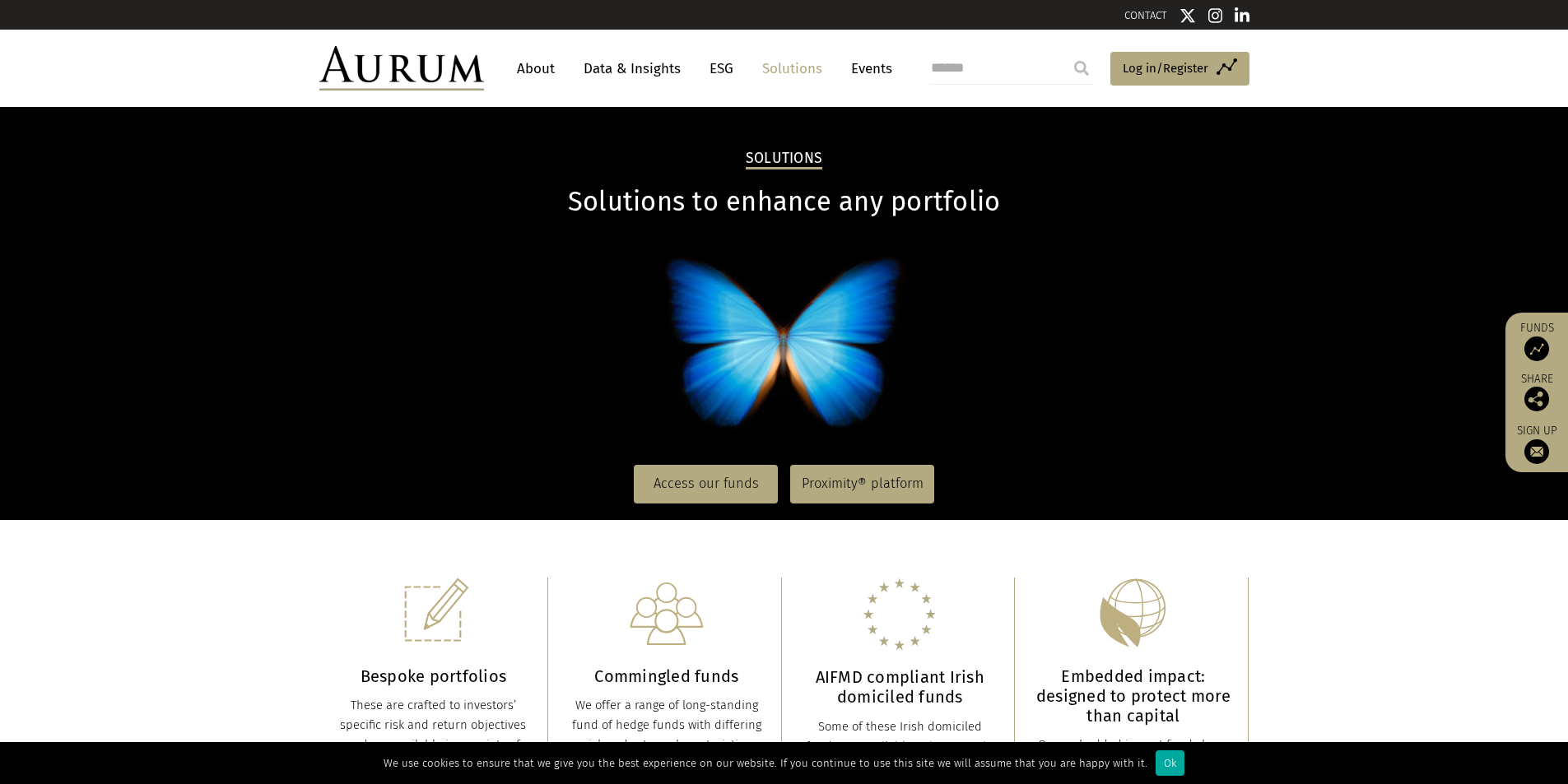
click at [540, 88] on nav "About Data & Insights ESG Solutions Events" at bounding box center [700, 69] width 433 height 45
click at [537, 59] on link "About" at bounding box center [535, 68] width 54 height 30
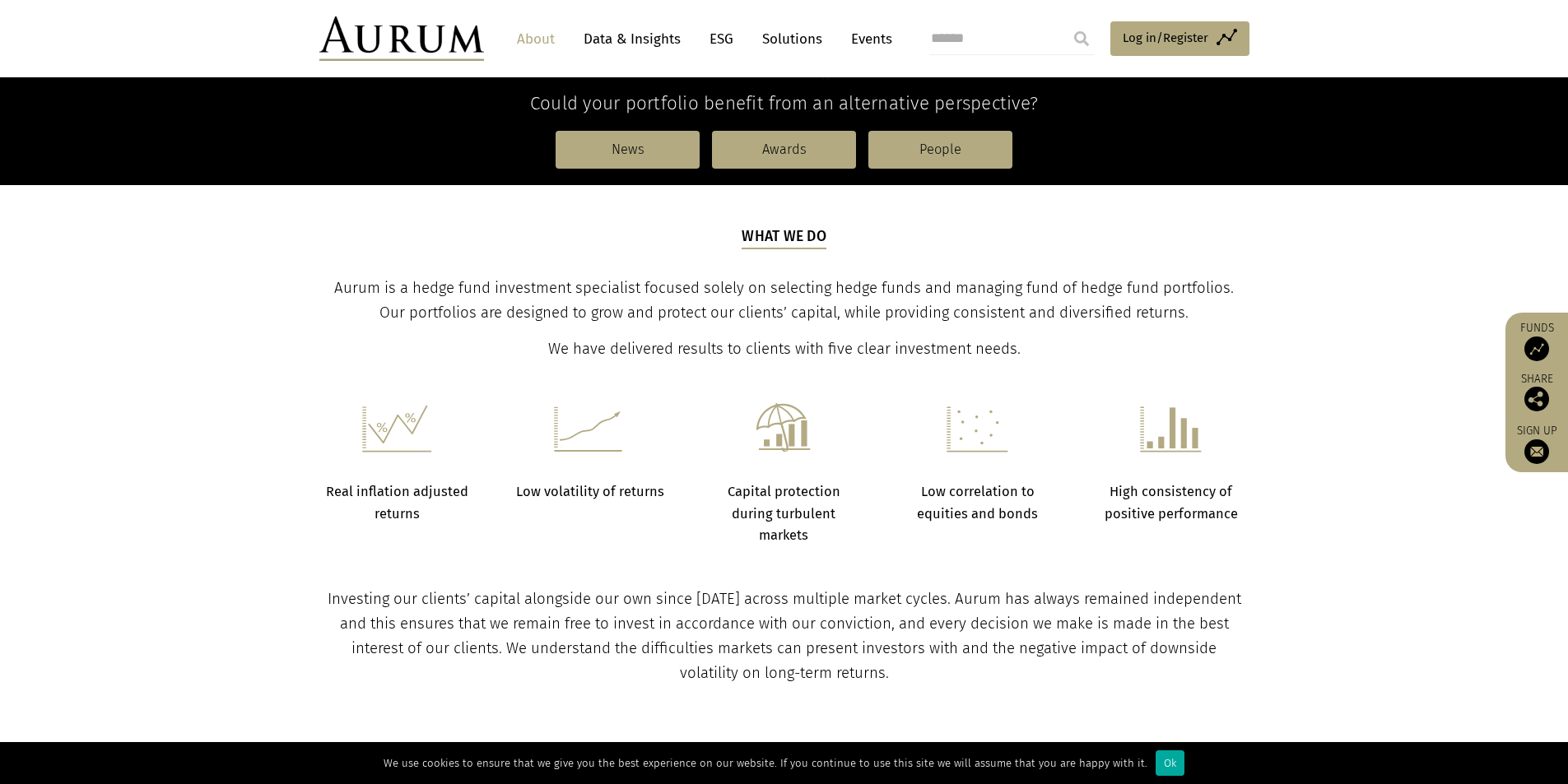
scroll to position [493, 0]
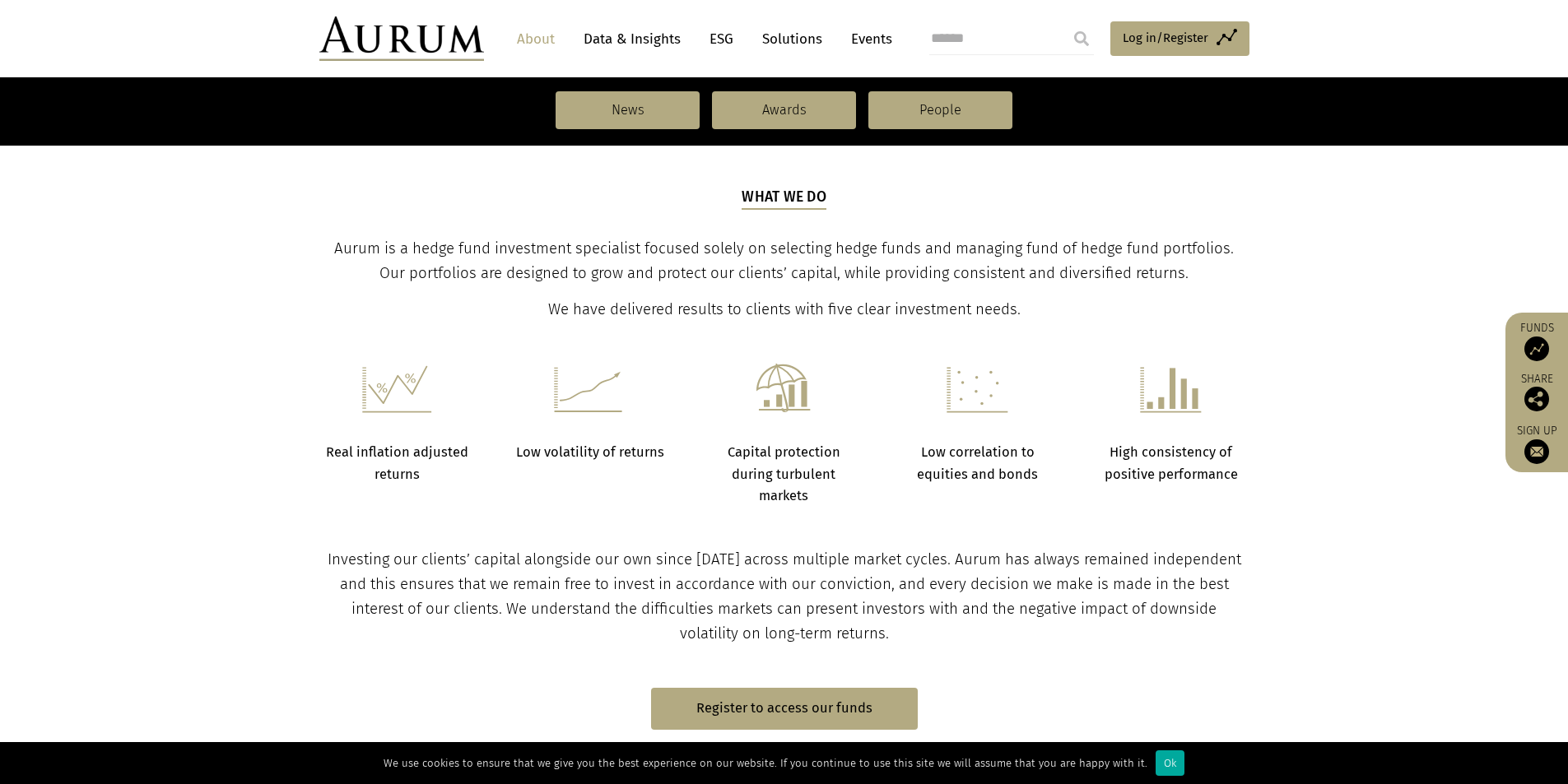
click at [461, 247] on span "Aurum is a hedge fund investment specialist focused solely on selecting hedge f…" at bounding box center [784, 260] width 900 height 43
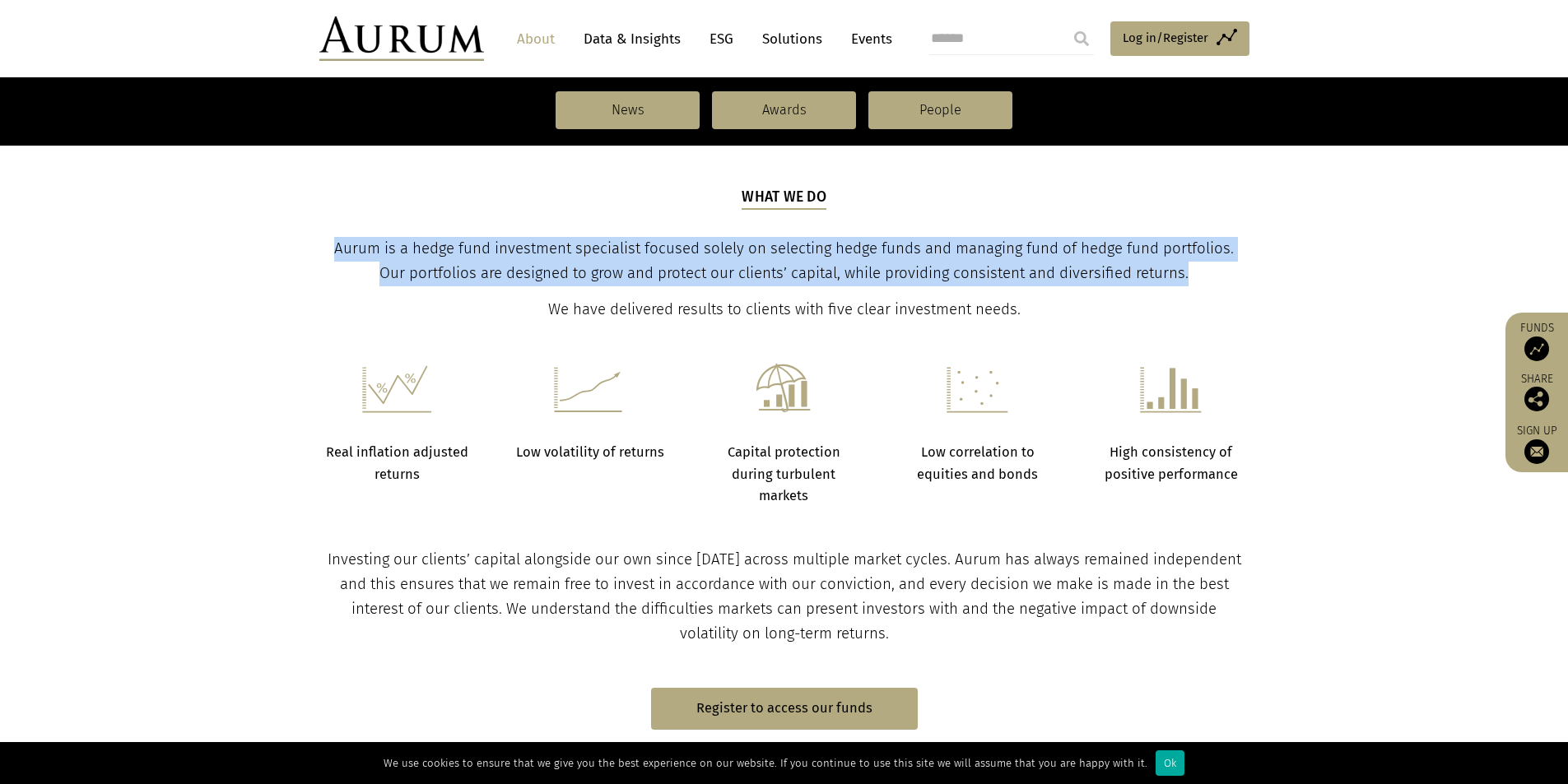
click at [461, 247] on span "Aurum is a hedge fund investment specialist focused solely on selecting hedge f…" at bounding box center [784, 260] width 900 height 43
click at [447, 253] on span "Aurum is a hedge fund investment specialist focused solely on selecting hedge f…" at bounding box center [784, 260] width 900 height 43
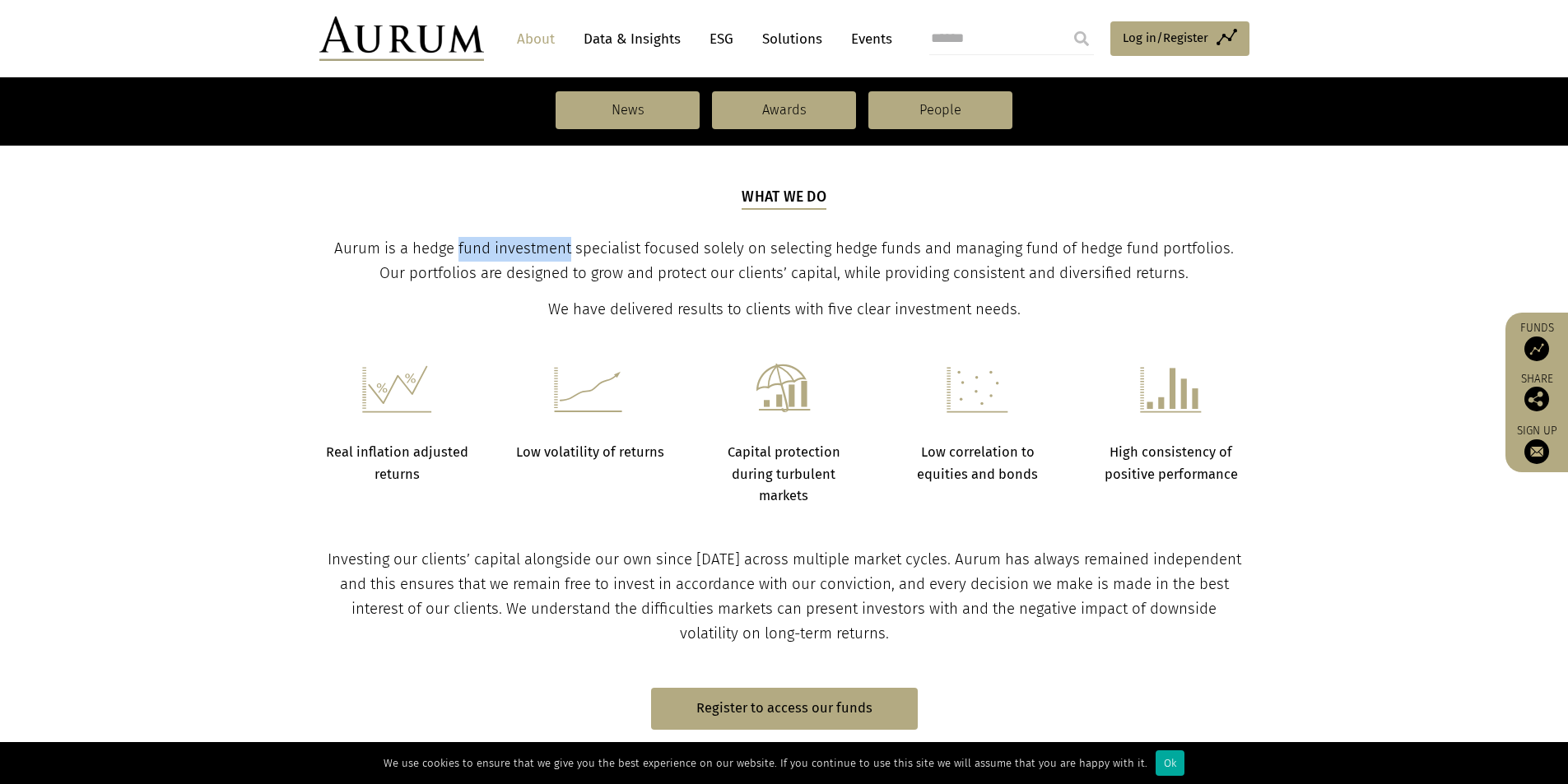
drag, startPoint x: 446, startPoint y: 245, endPoint x: 558, endPoint y: 243, distance: 112.0
click at [558, 243] on span "Aurum is a hedge fund investment specialist focused solely on selecting hedge f…" at bounding box center [784, 260] width 900 height 43
copy span "fund investment"
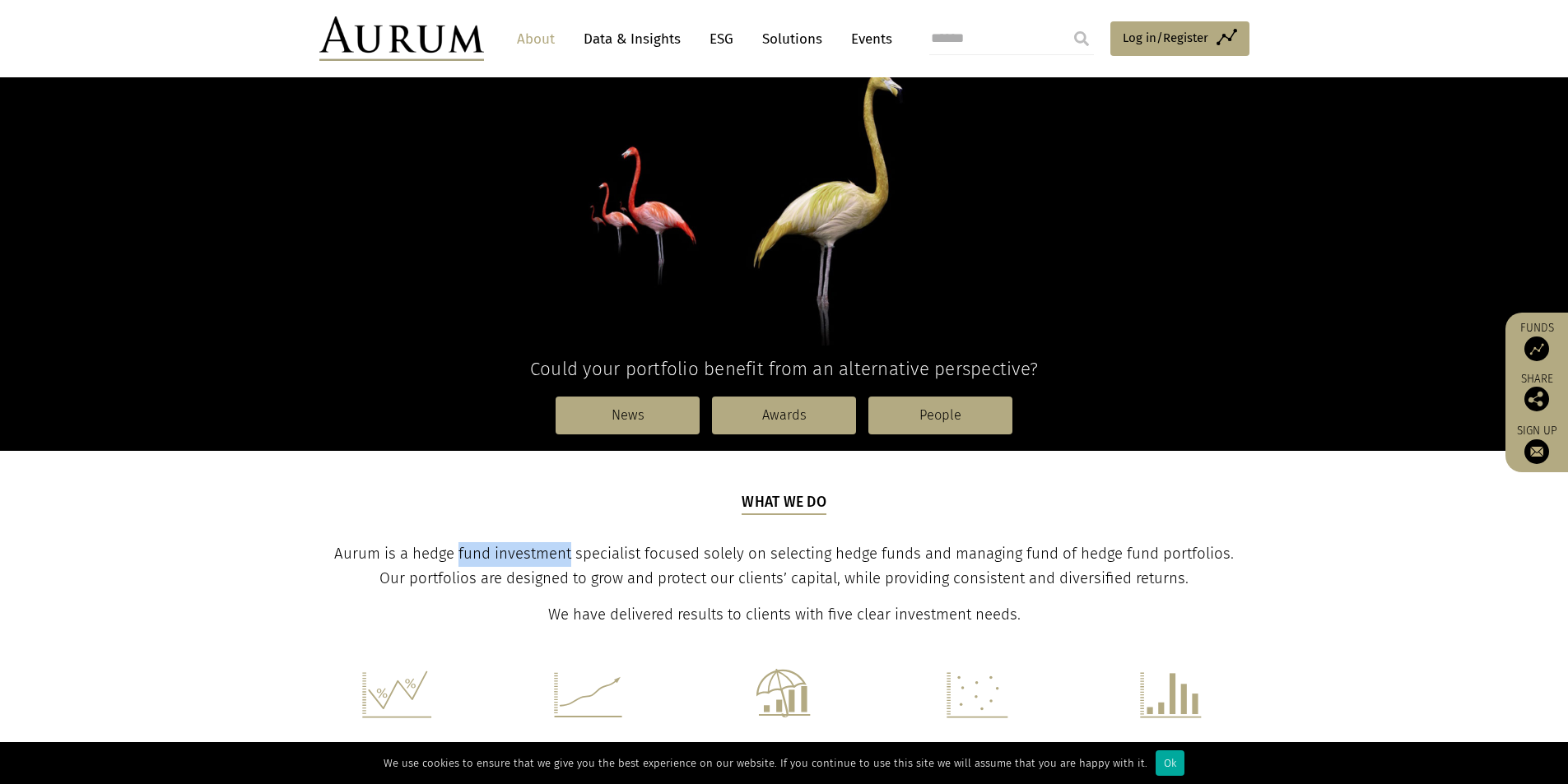
scroll to position [0, 0]
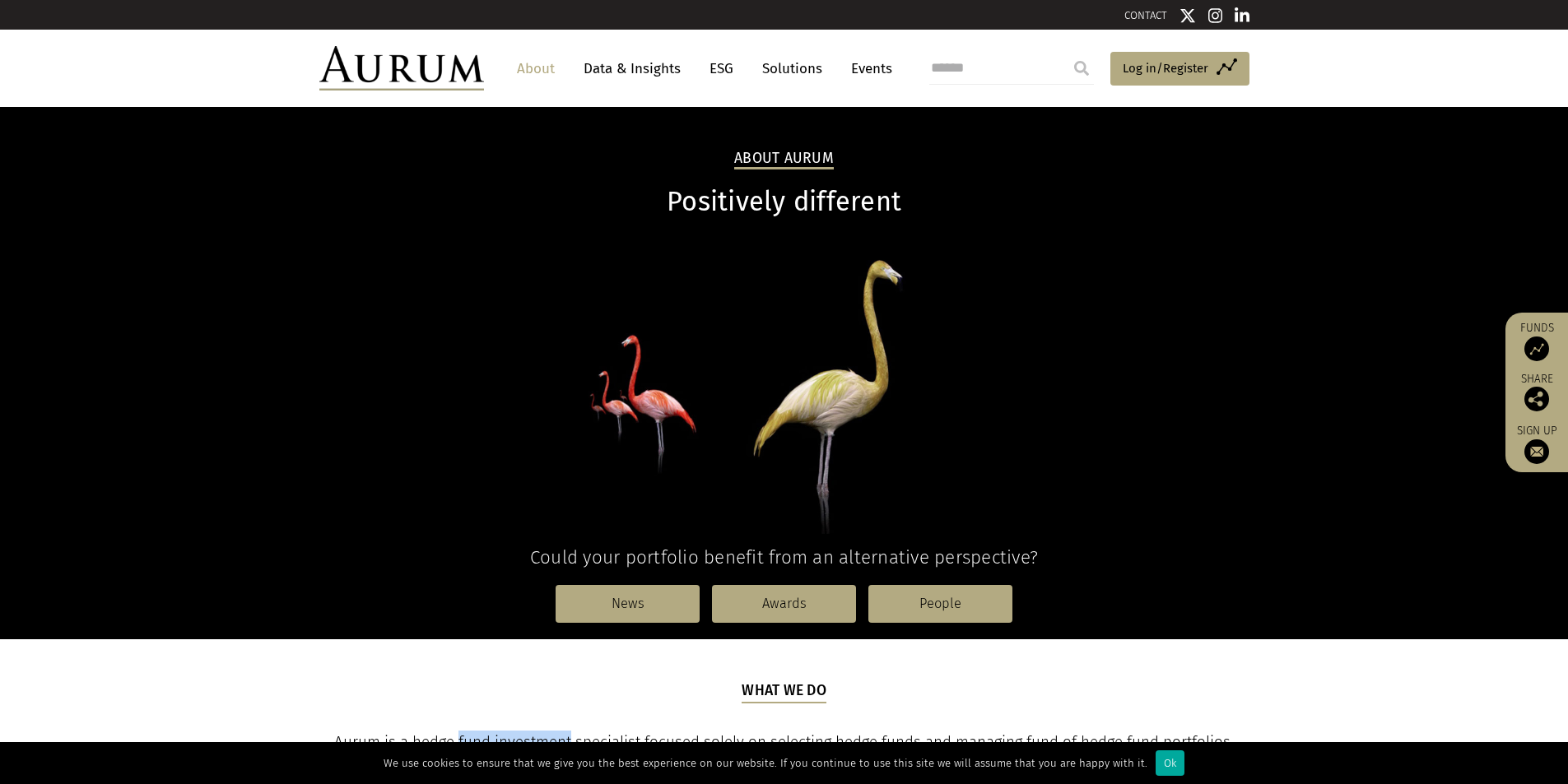
click at [619, 74] on link "Data & Insights" at bounding box center [632, 68] width 114 height 30
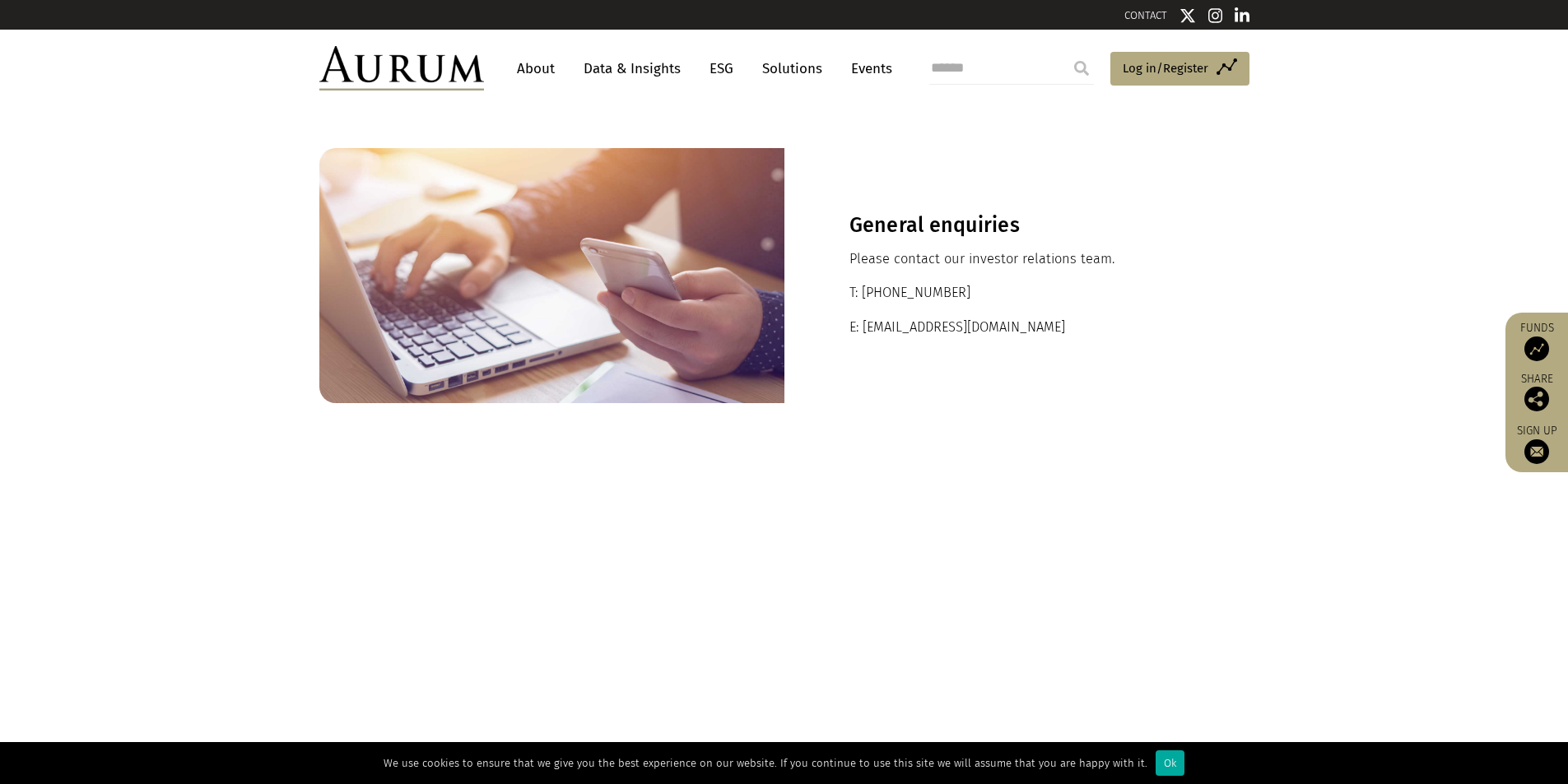
click at [1213, 15] on img at bounding box center [1215, 15] width 15 height 16
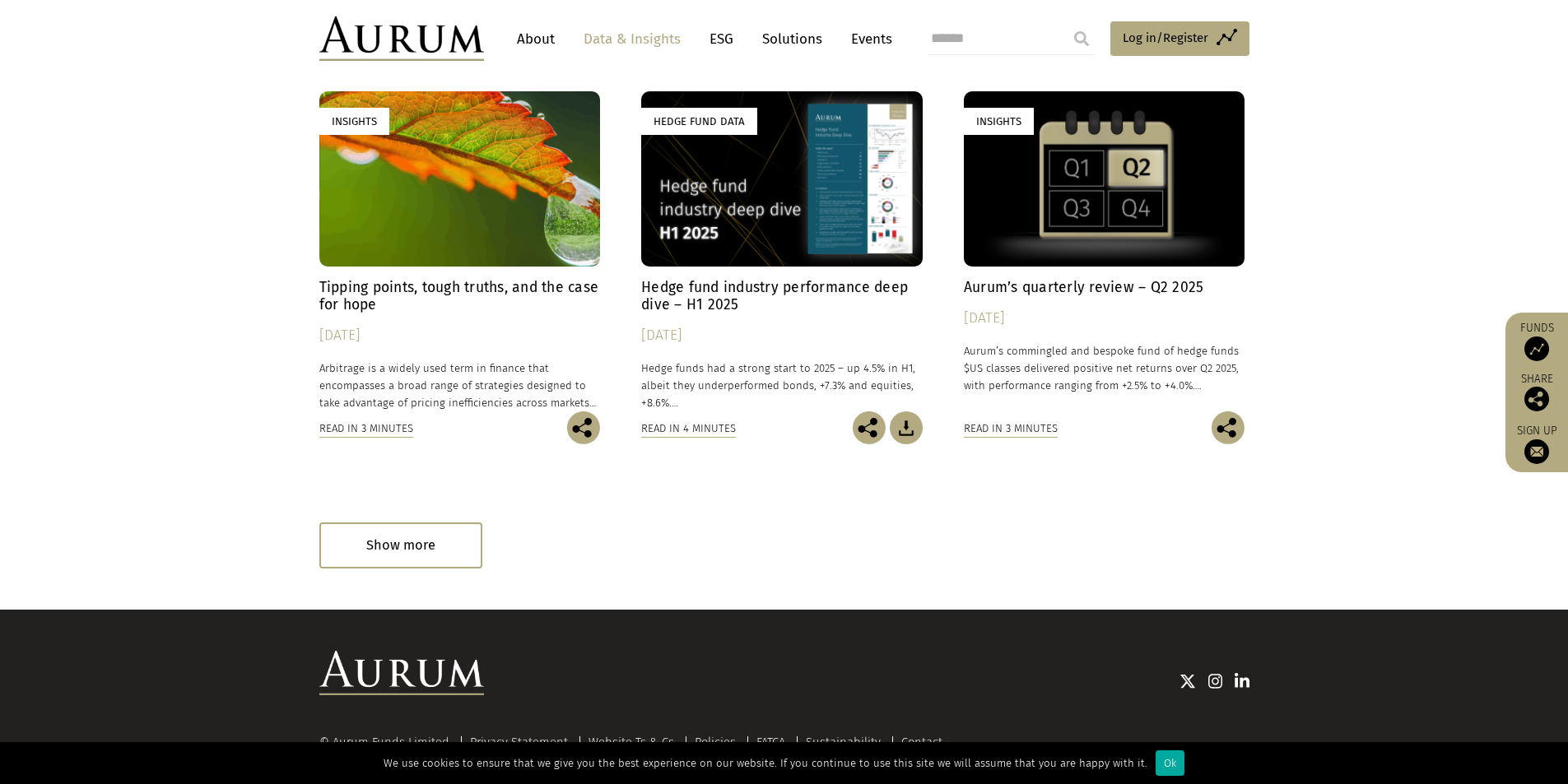
scroll to position [904, 0]
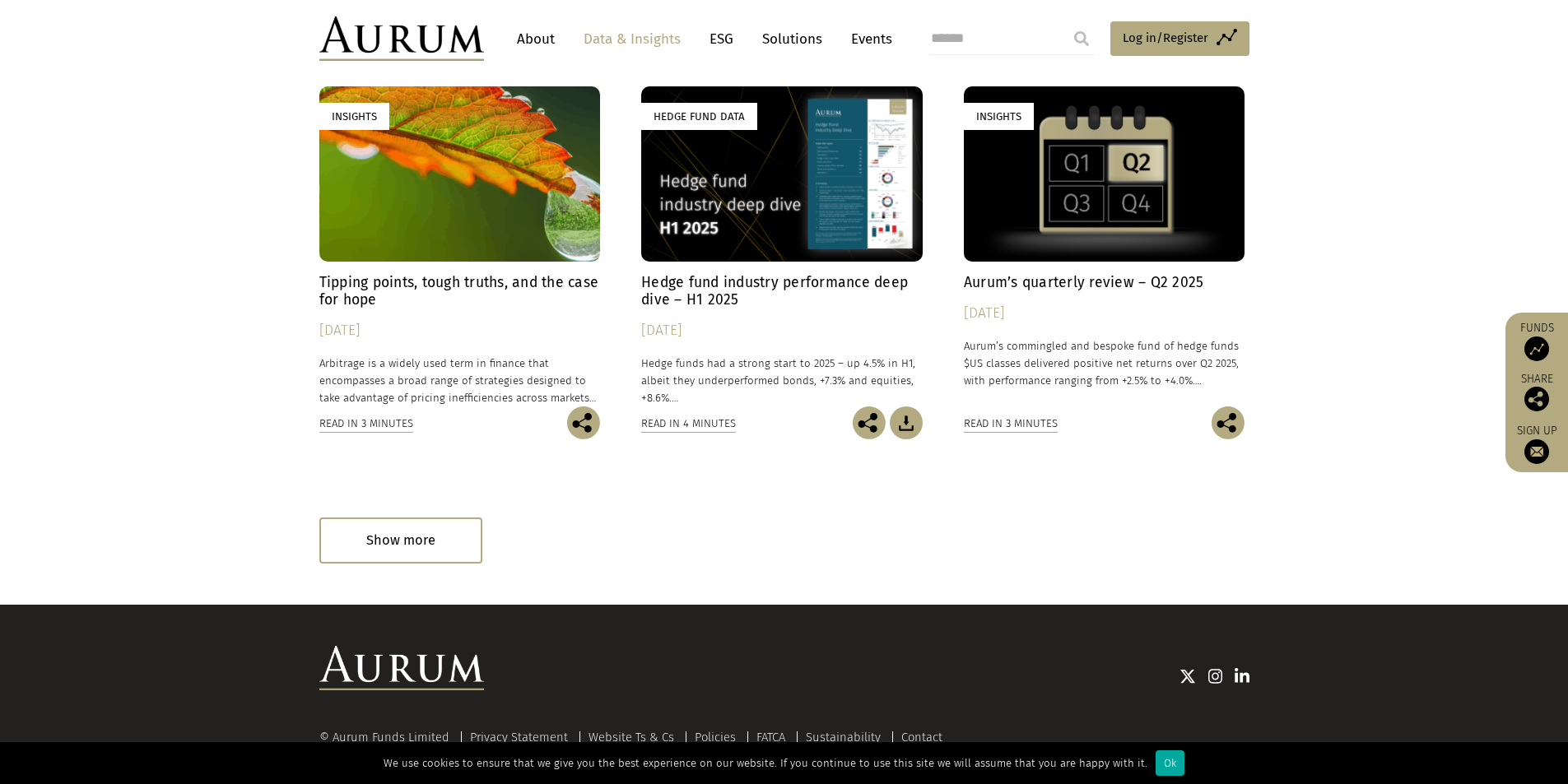
click at [464, 279] on h4 "Tipping points, tough truths, and the case for hope" at bounding box center [459, 291] width 281 height 34
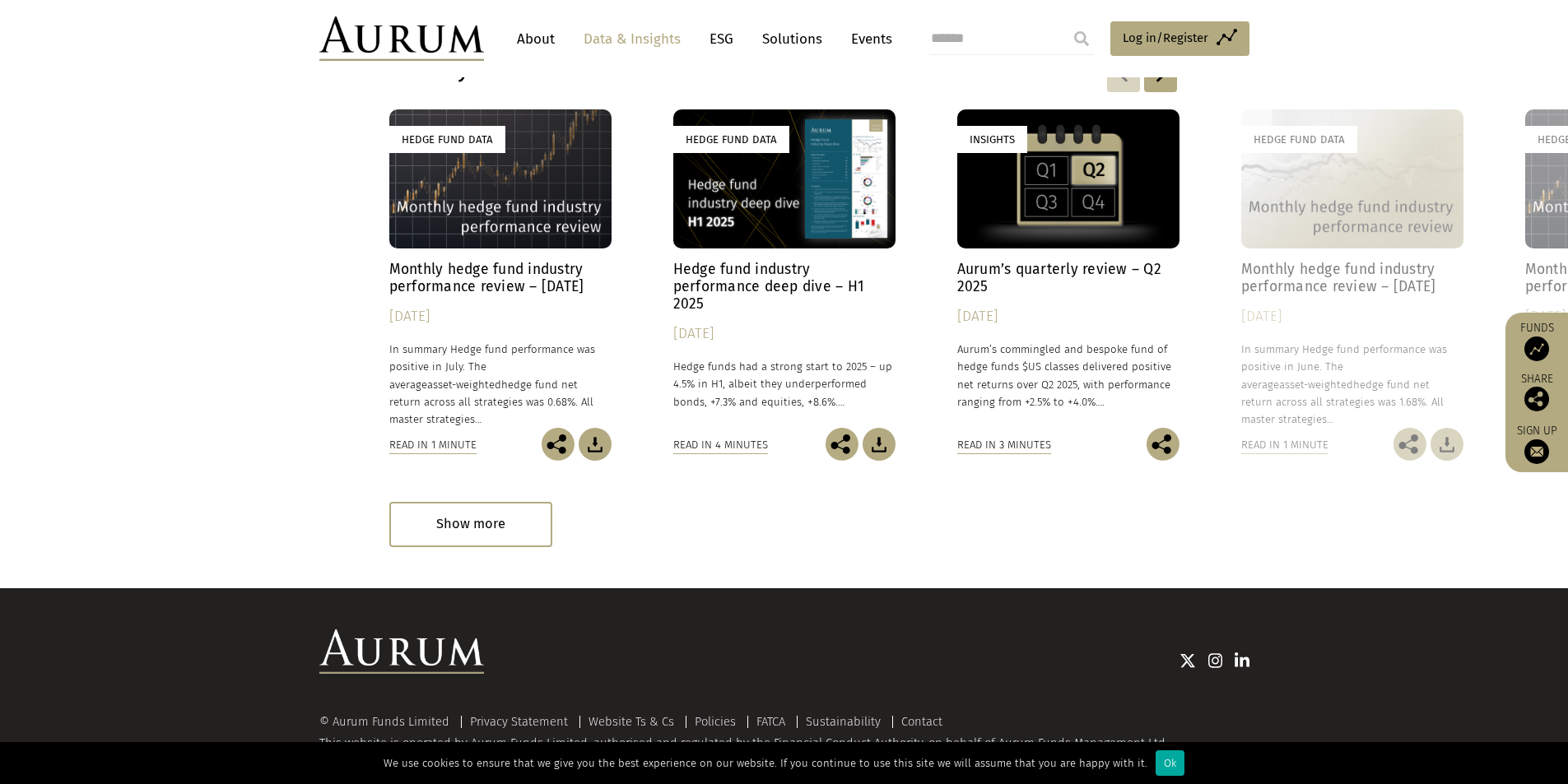
scroll to position [1835, 0]
